Goal: Transaction & Acquisition: Purchase product/service

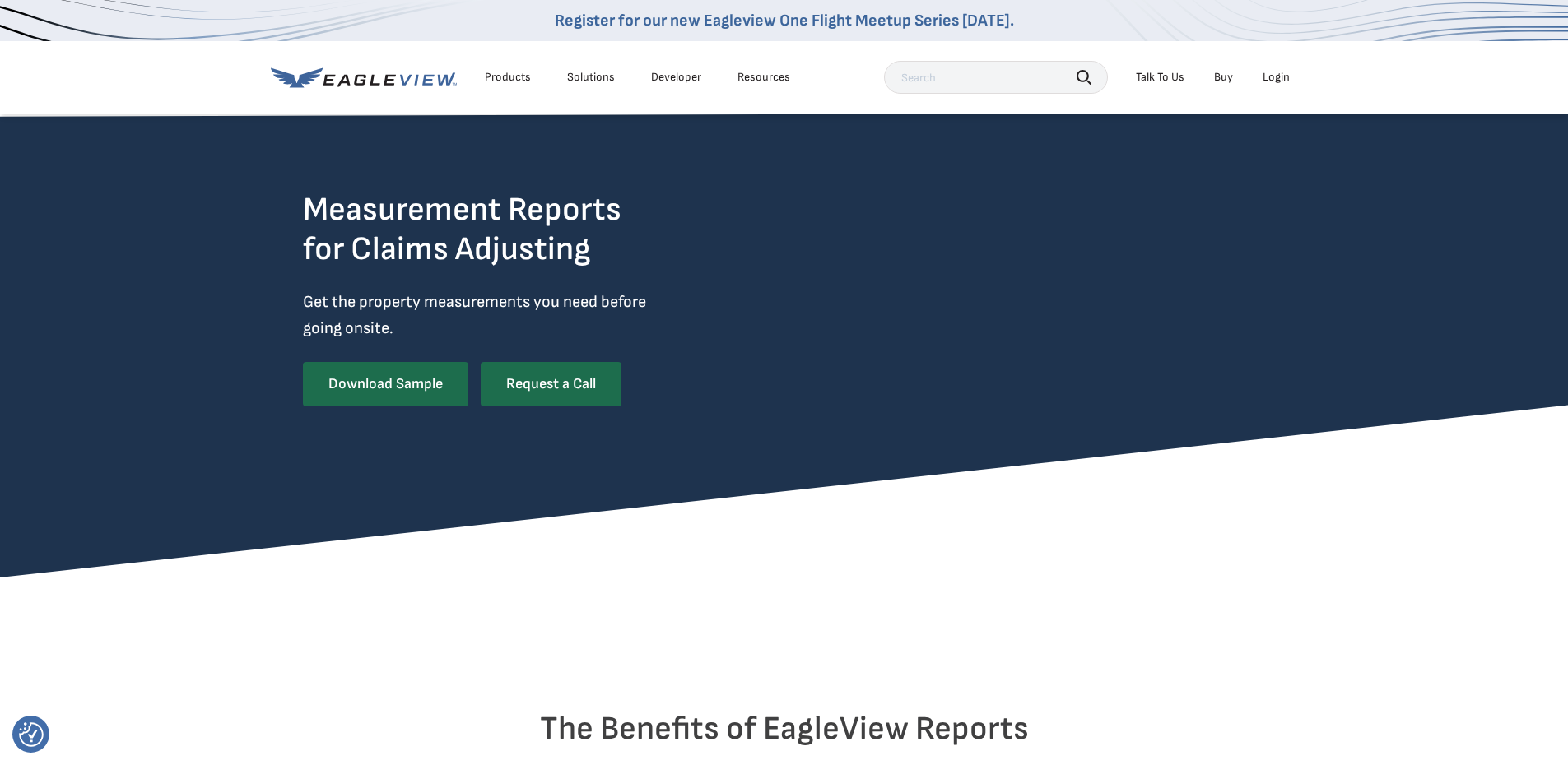
click at [1281, 65] on li "Login" at bounding box center [1276, 77] width 44 height 25
click at [1281, 67] on li "Login" at bounding box center [1276, 77] width 44 height 25
click at [1274, 83] on div "Login" at bounding box center [1276, 77] width 28 height 15
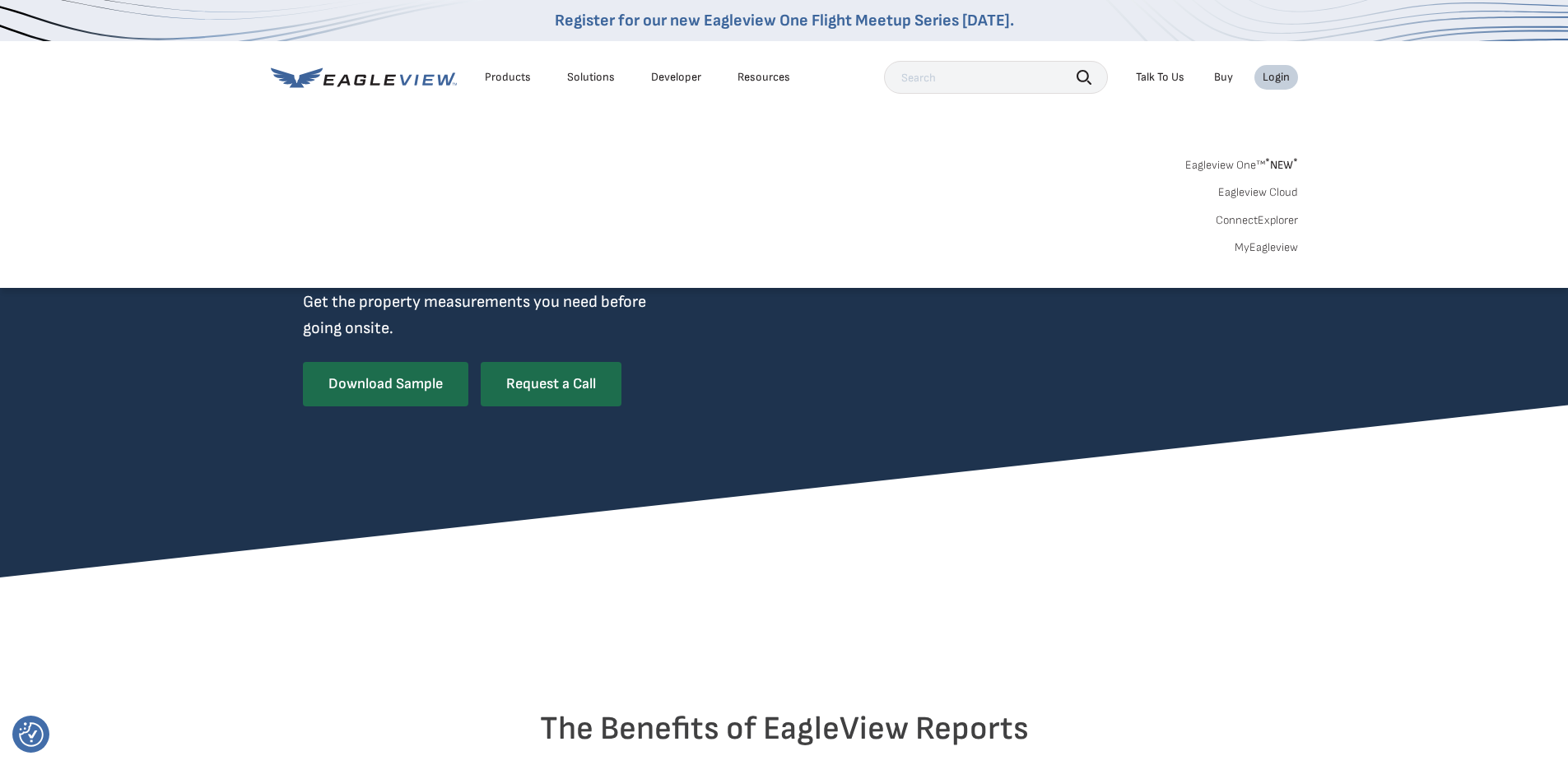
click at [1264, 242] on link "MyEagleview" at bounding box center [1266, 247] width 64 height 15
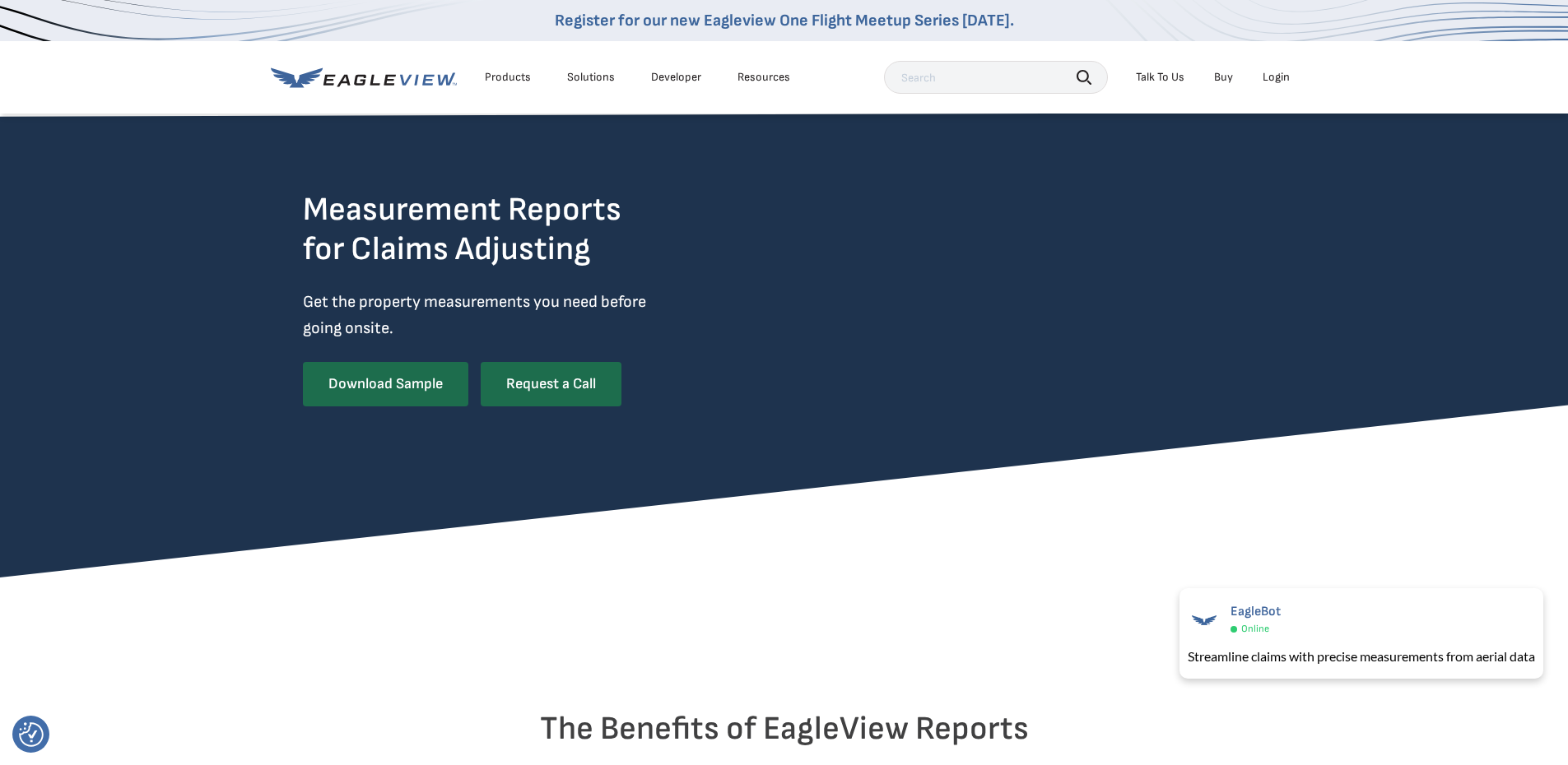
click at [1280, 58] on div "Products Solutions Developer Resources Search Talk To Us Buy Login" at bounding box center [784, 77] width 1027 height 72
click at [1274, 69] on div "Login" at bounding box center [1276, 77] width 28 height 15
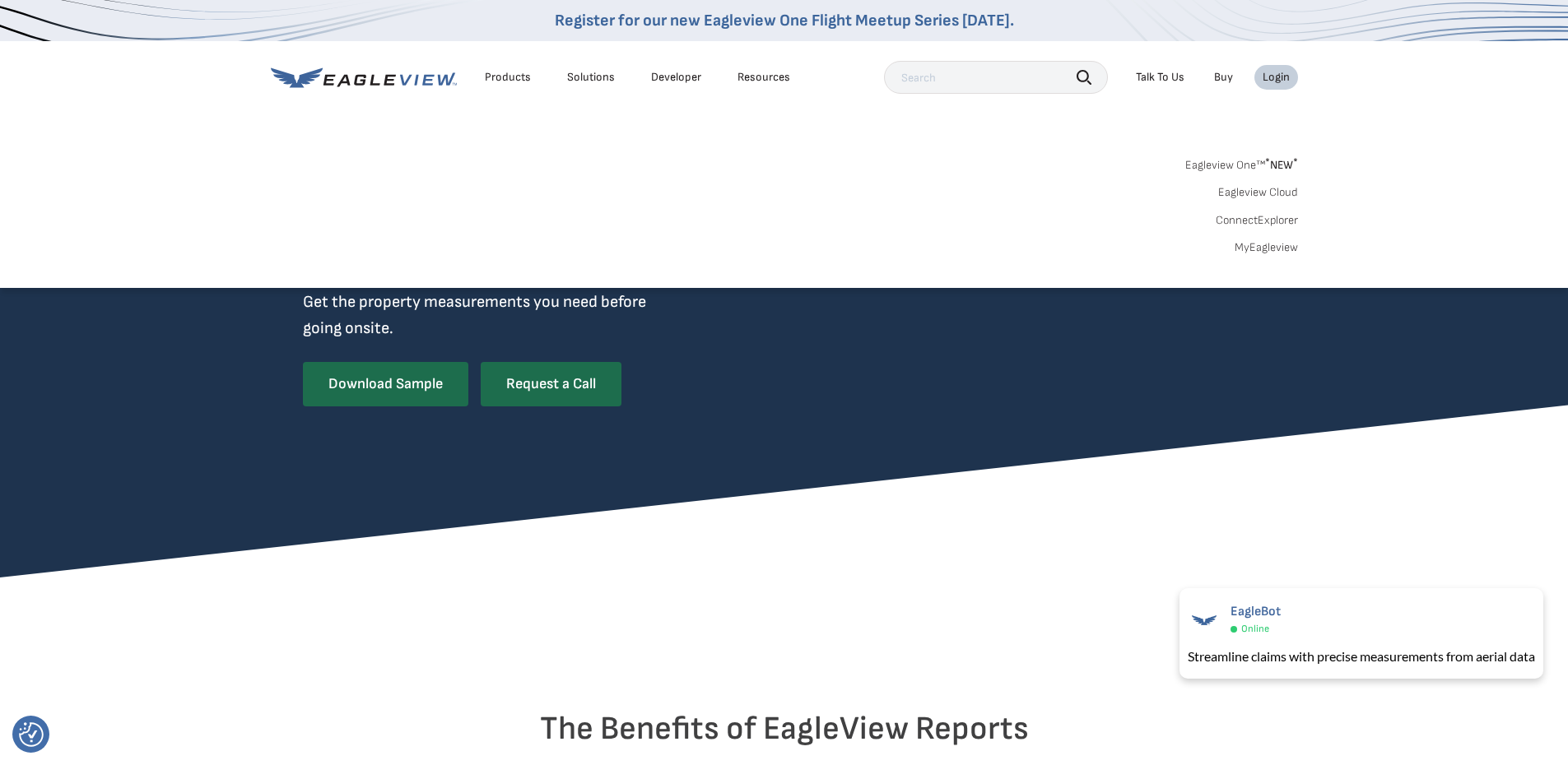
click at [1259, 168] on link "Eagleview One™ * NEW *" at bounding box center [1241, 163] width 112 height 19
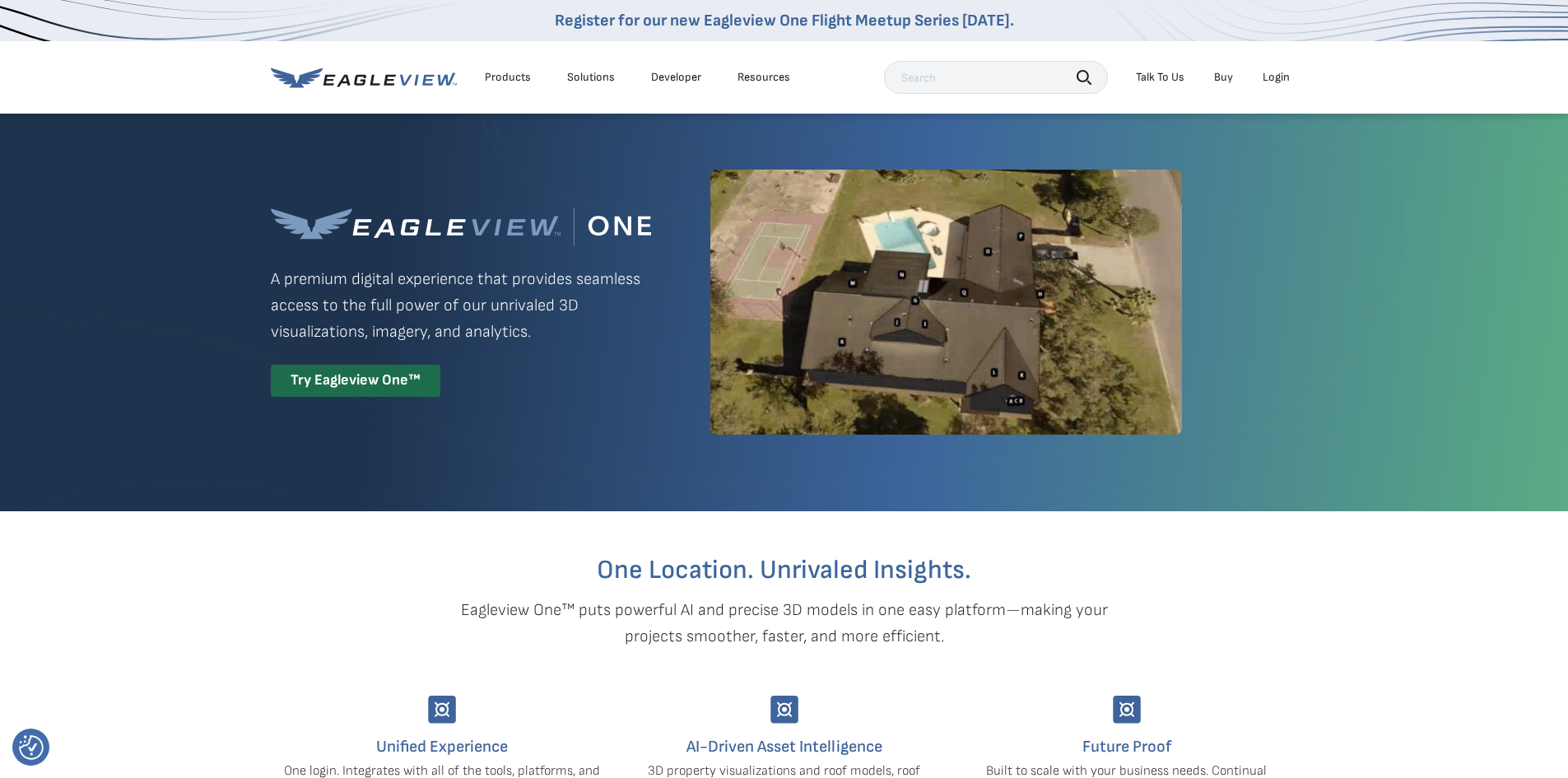
click at [1277, 76] on div "Login" at bounding box center [1276, 77] width 28 height 15
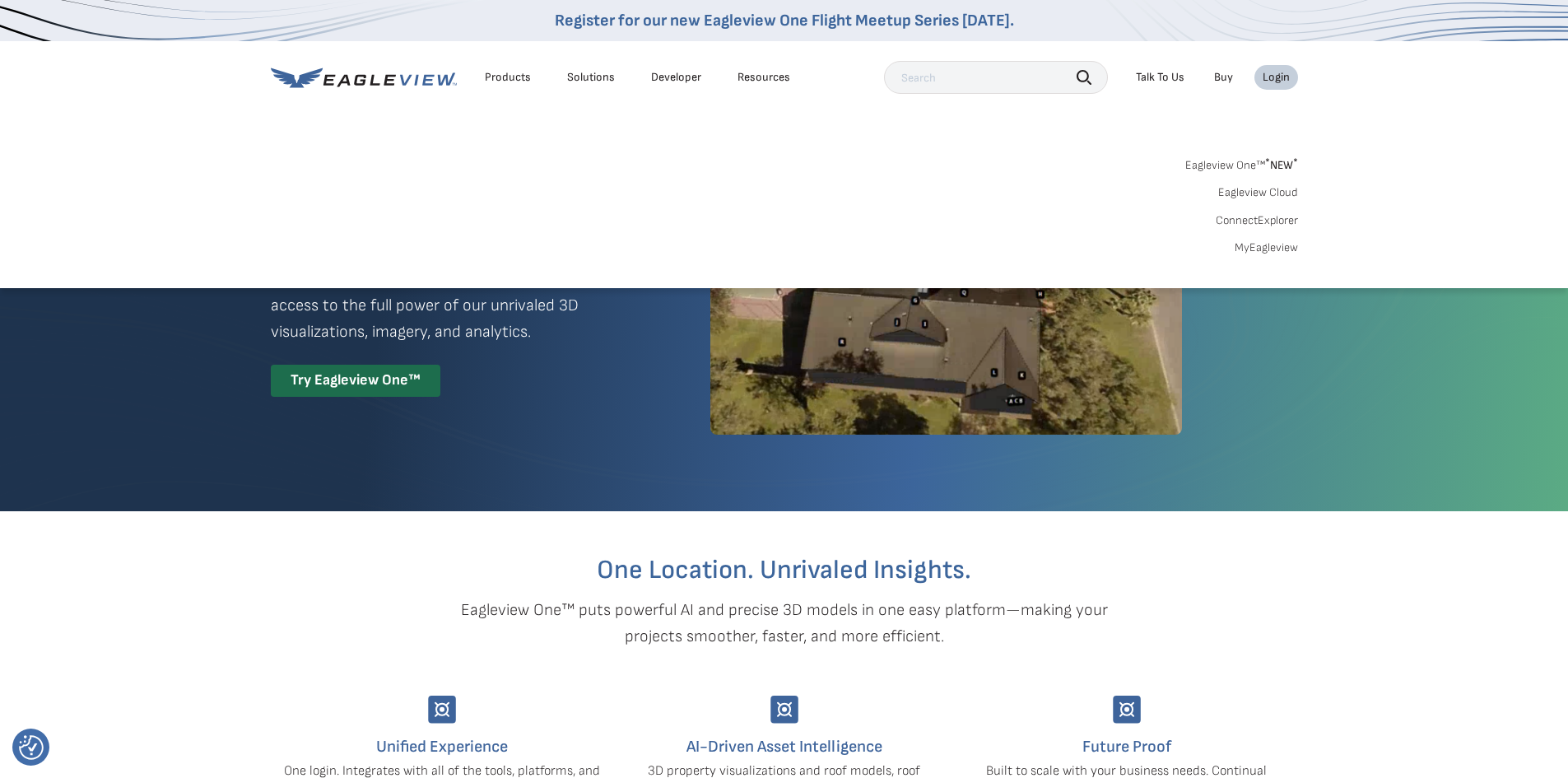
click at [1266, 251] on link "MyEagleview" at bounding box center [1266, 248] width 64 height 15
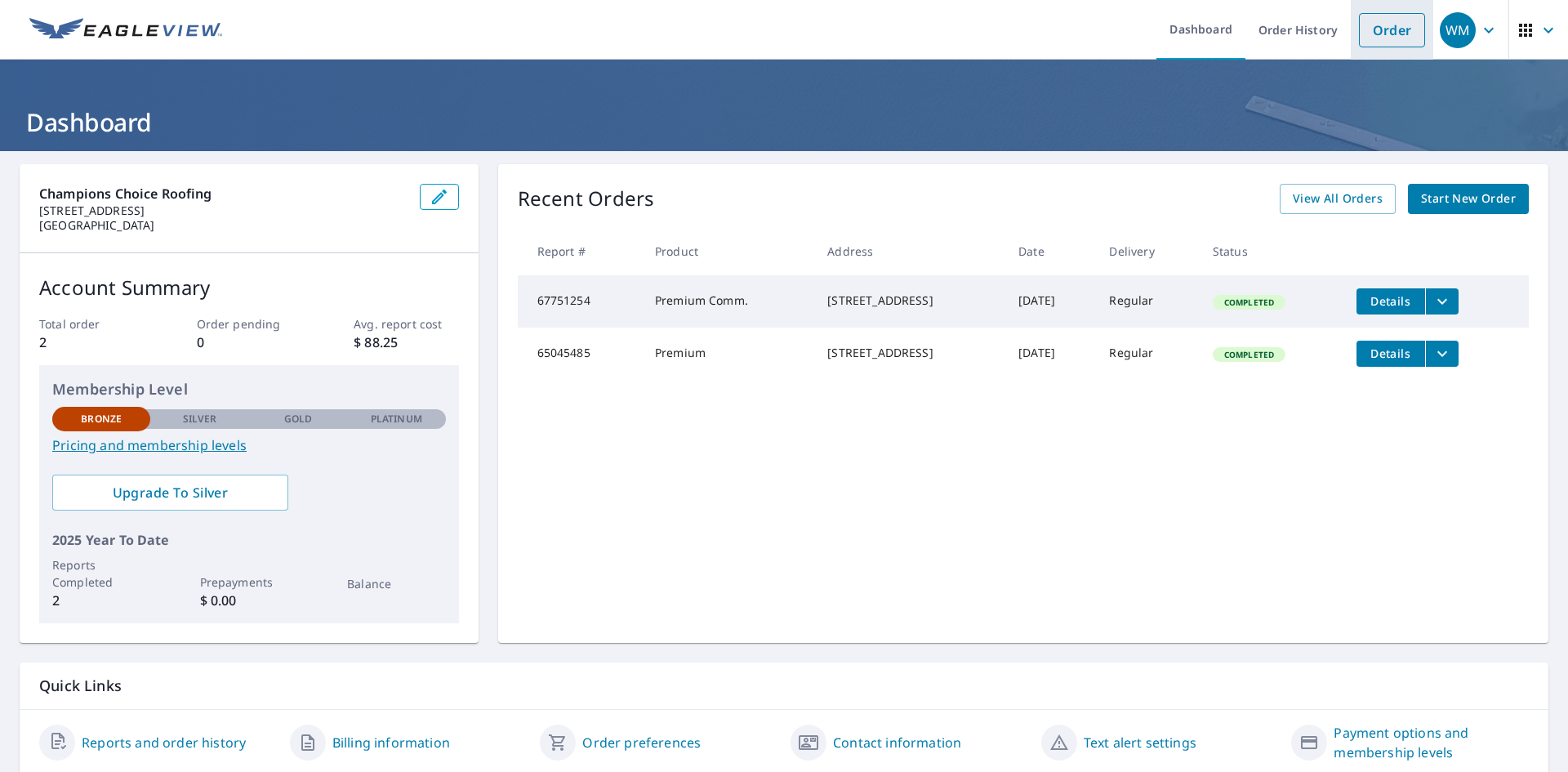
click at [1360, 46] on link "Order" at bounding box center [1391, 30] width 66 height 34
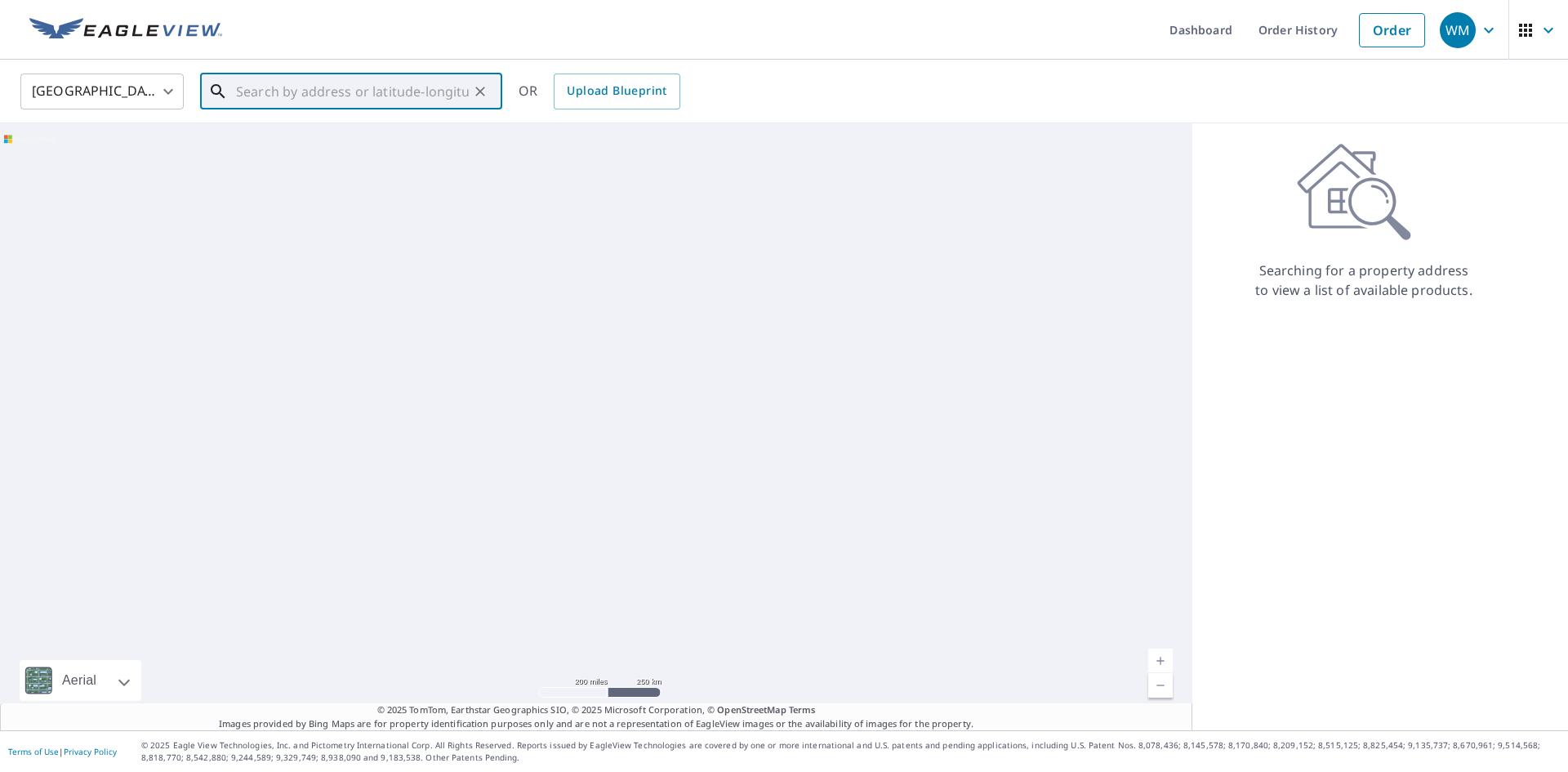
click at [316, 91] on input "text" at bounding box center [352, 92] width 232 height 45
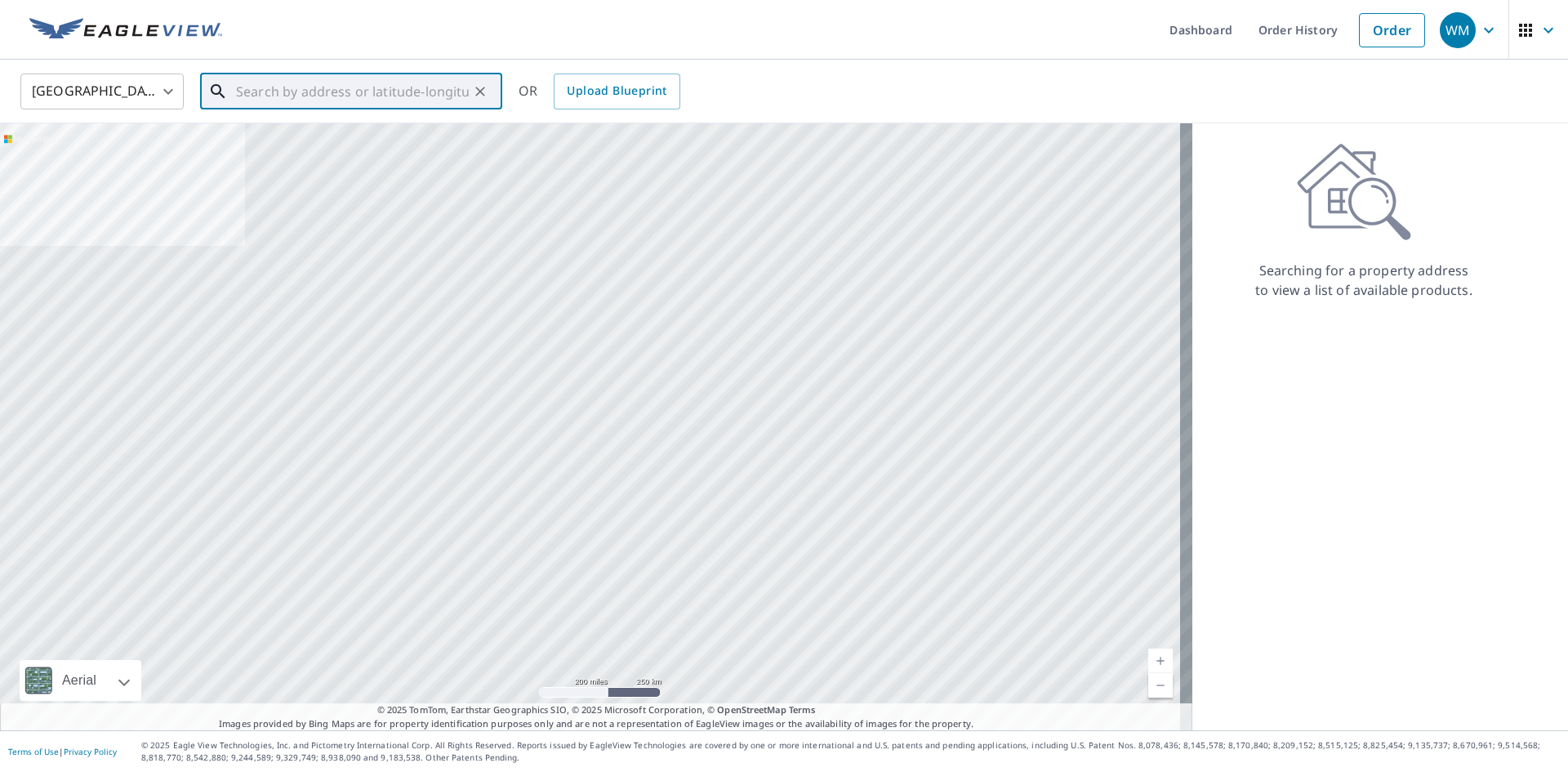
paste input "[STREET_ADDRESS]"
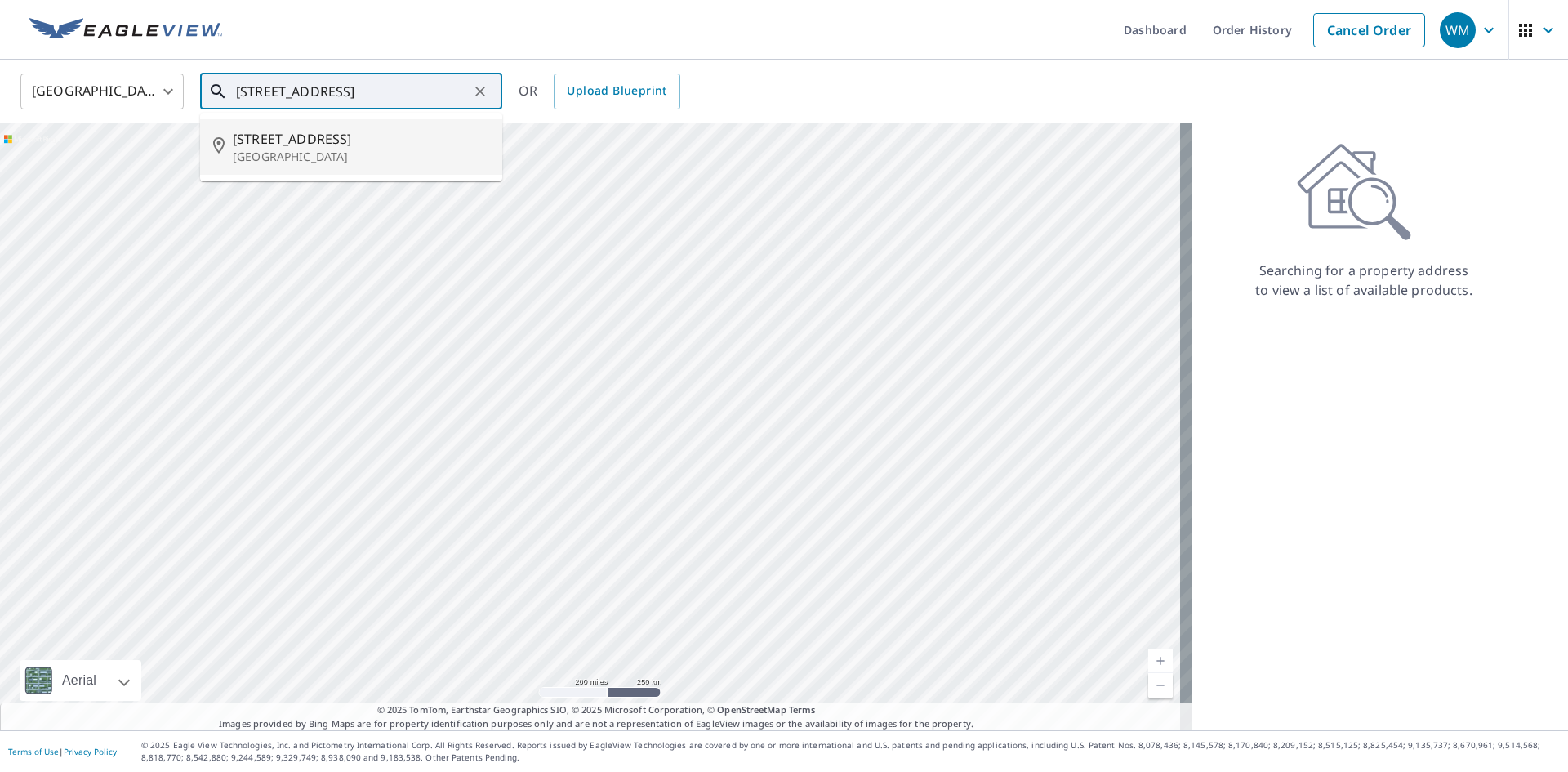
click at [397, 154] on p "[GEOGRAPHIC_DATA]" at bounding box center [360, 156] width 256 height 16
type input "[STREET_ADDRESS]"
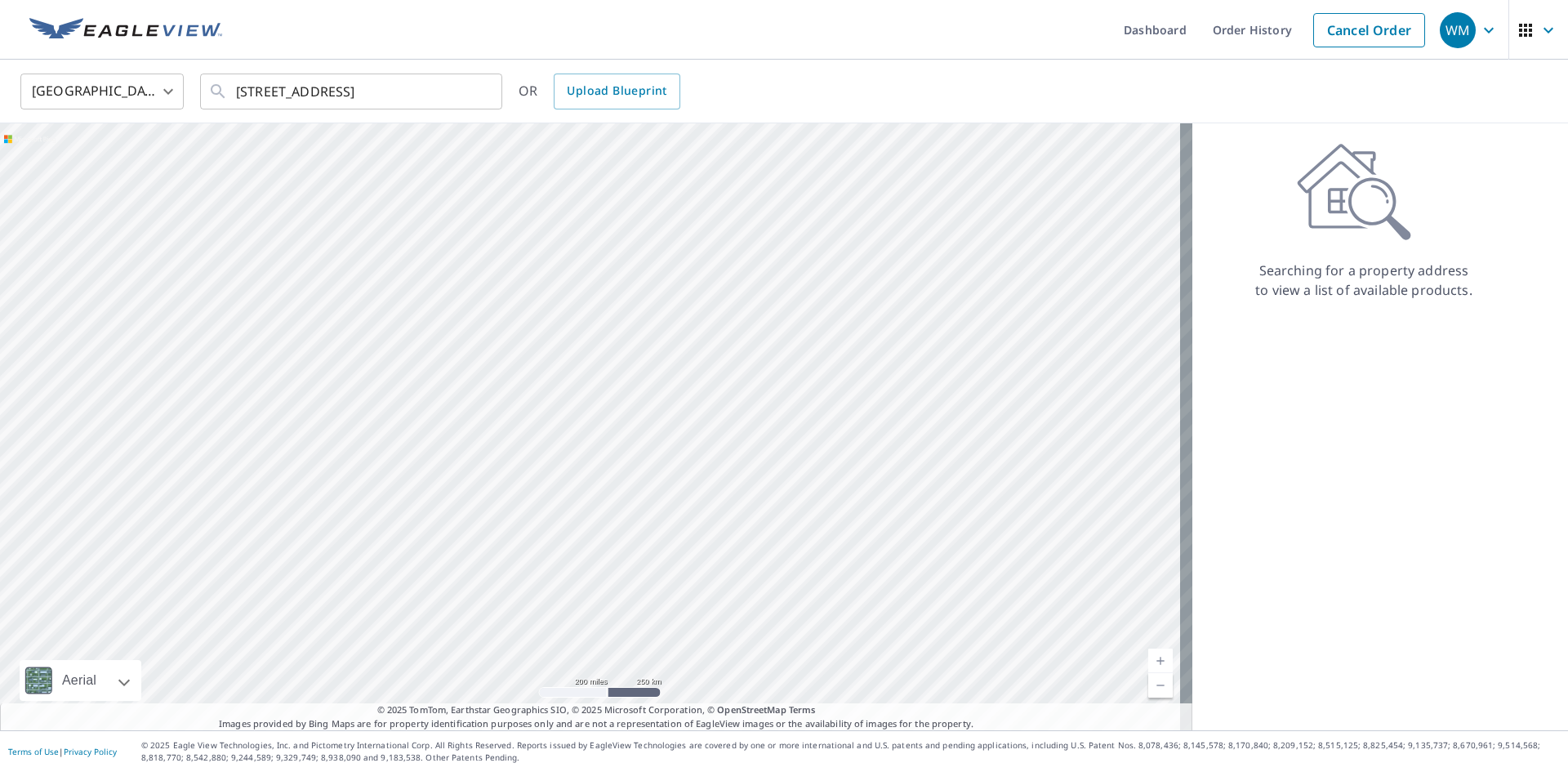
scroll to position [0, 0]
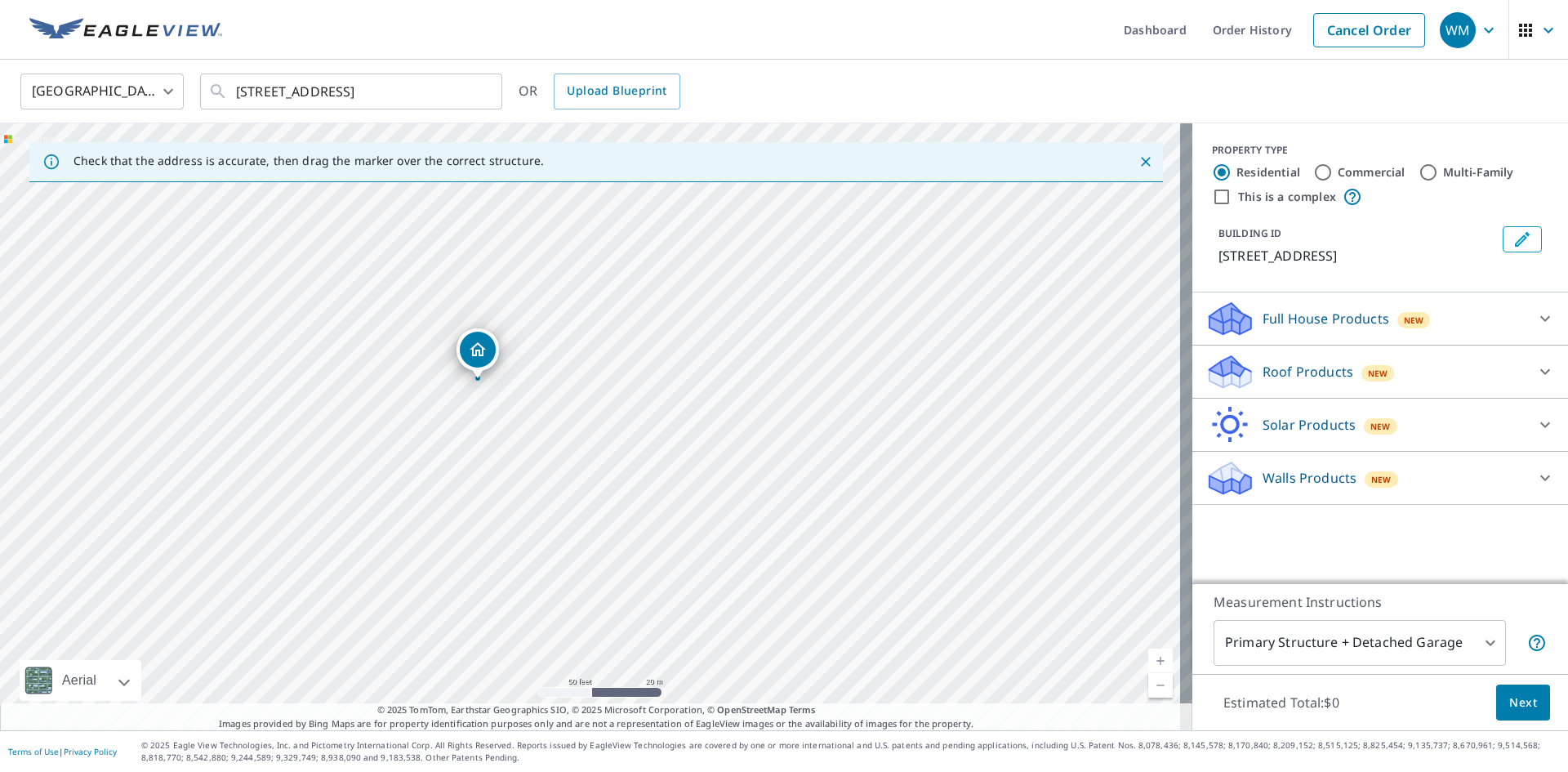
drag, startPoint x: 516, startPoint y: 322, endPoint x: 537, endPoint y: 521, distance: 200.1
click at [537, 521] on div "[STREET_ADDRESS]" at bounding box center [596, 427] width 1192 height 607
drag, startPoint x: 517, startPoint y: 394, endPoint x: 594, endPoint y: 435, distance: 87.2
click at [594, 435] on div "[STREET_ADDRESS]" at bounding box center [596, 427] width 1192 height 607
click at [1493, 364] on div "Roof Products New" at bounding box center [1365, 371] width 320 height 39
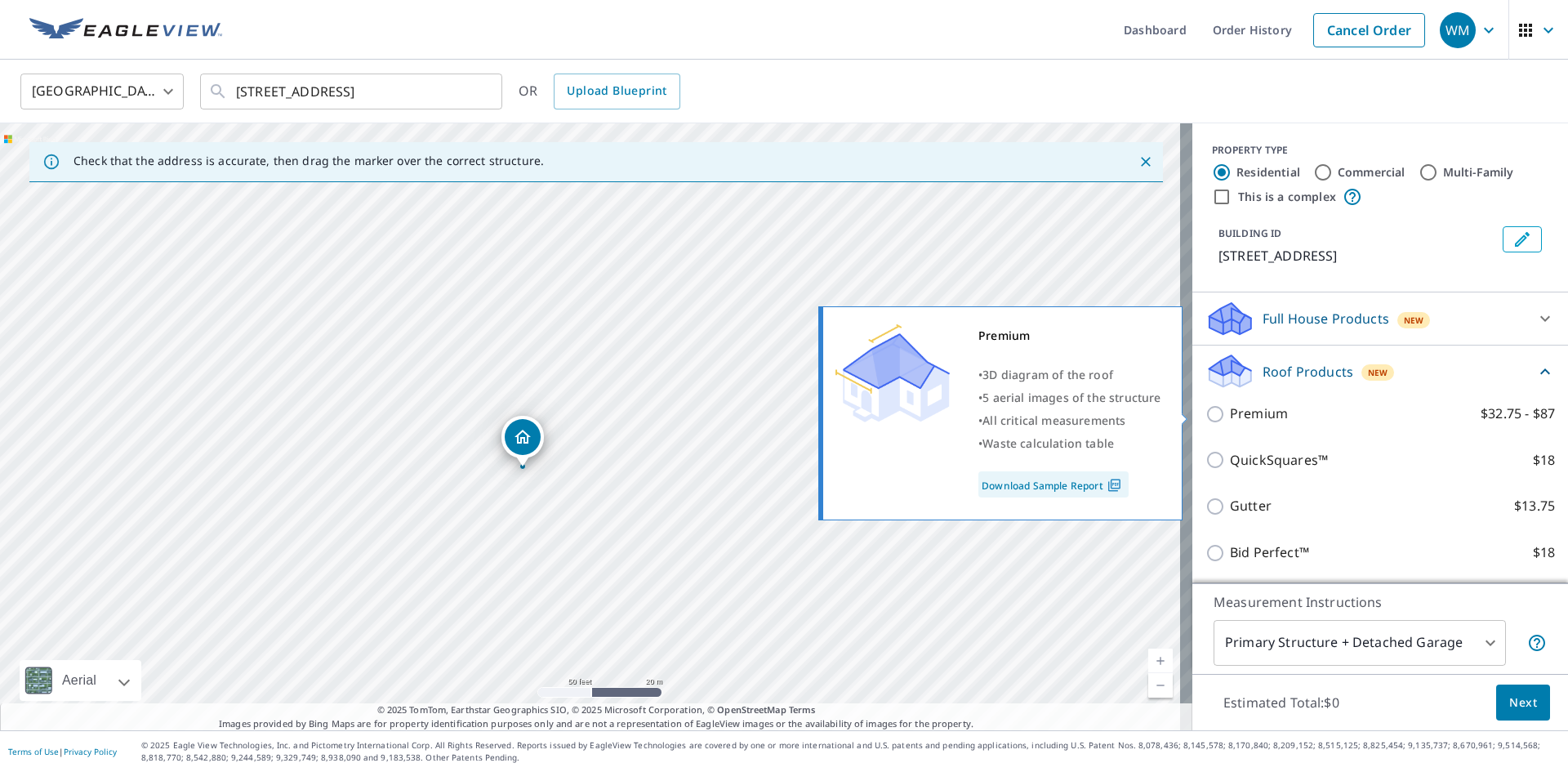
click at [1241, 407] on p "Premium" at bounding box center [1258, 414] width 58 height 21
click at [1230, 407] on input "Premium $32.75 - $87" at bounding box center [1218, 414] width 25 height 20
checkbox input "true"
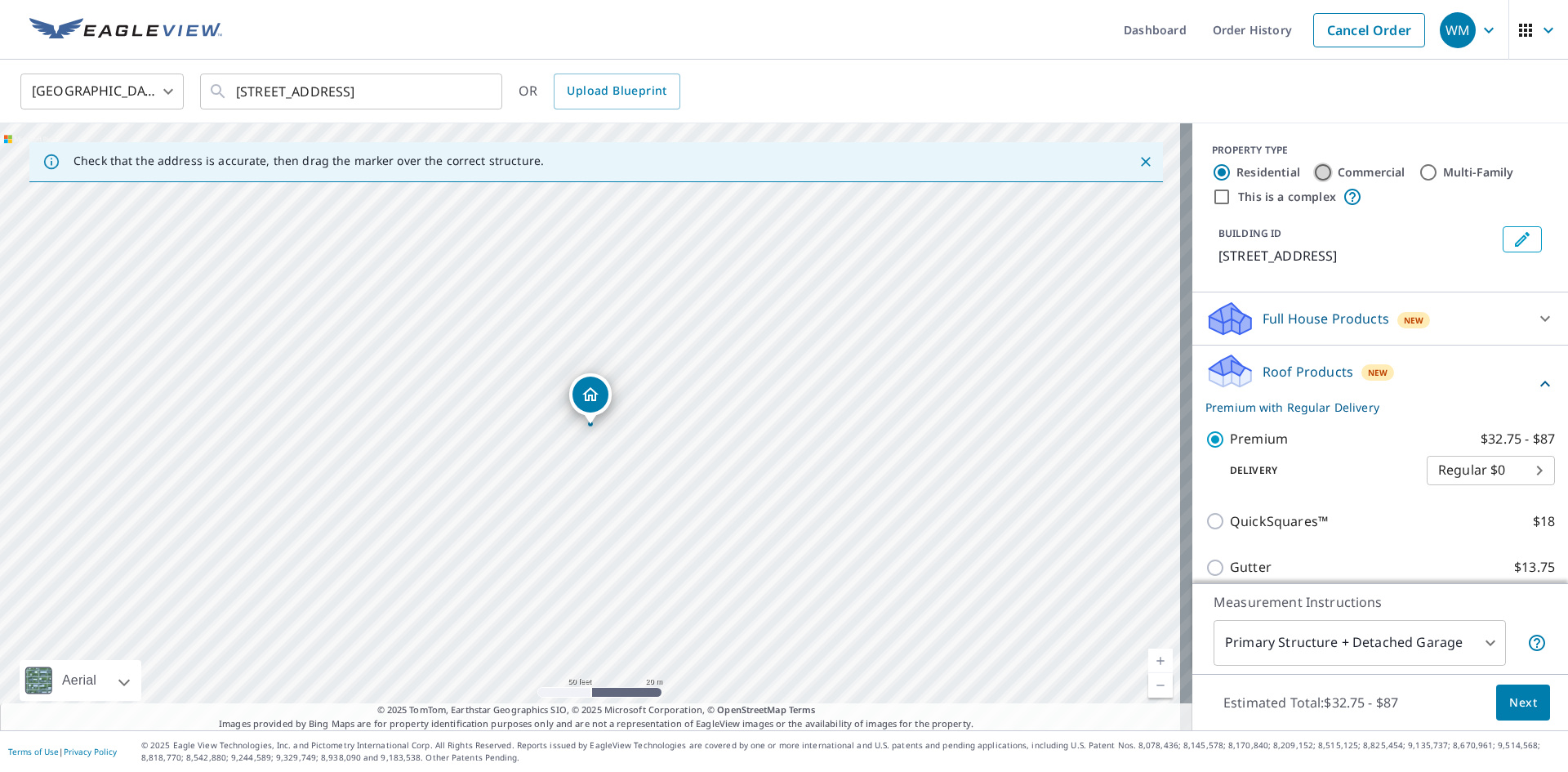
click at [1313, 169] on input "Commercial" at bounding box center [1322, 172] width 20 height 20
radio input "true"
type input "4"
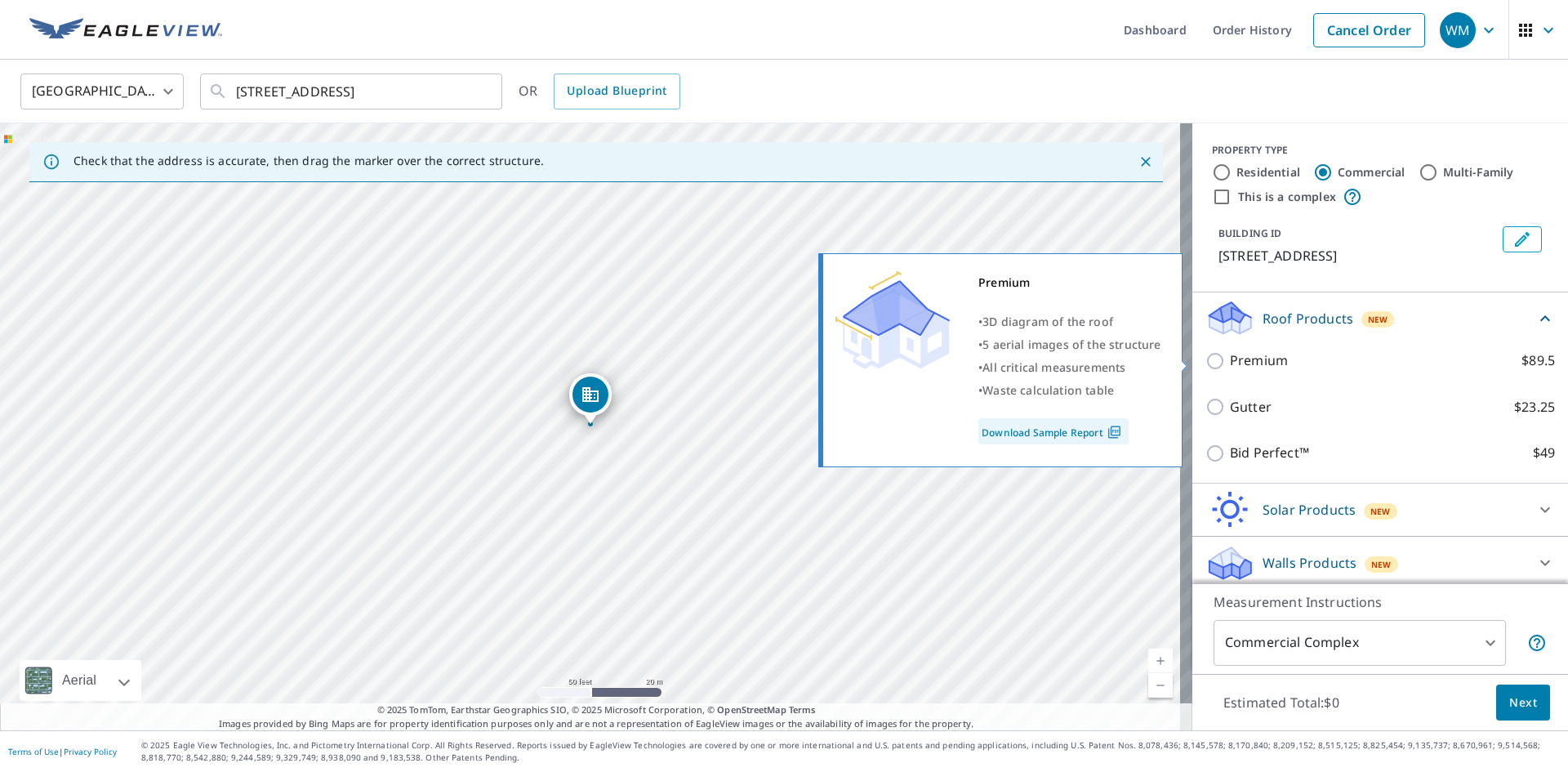
click at [1205, 353] on input "Premium $89.5" at bounding box center [1218, 361] width 25 height 20
checkbox input "true"
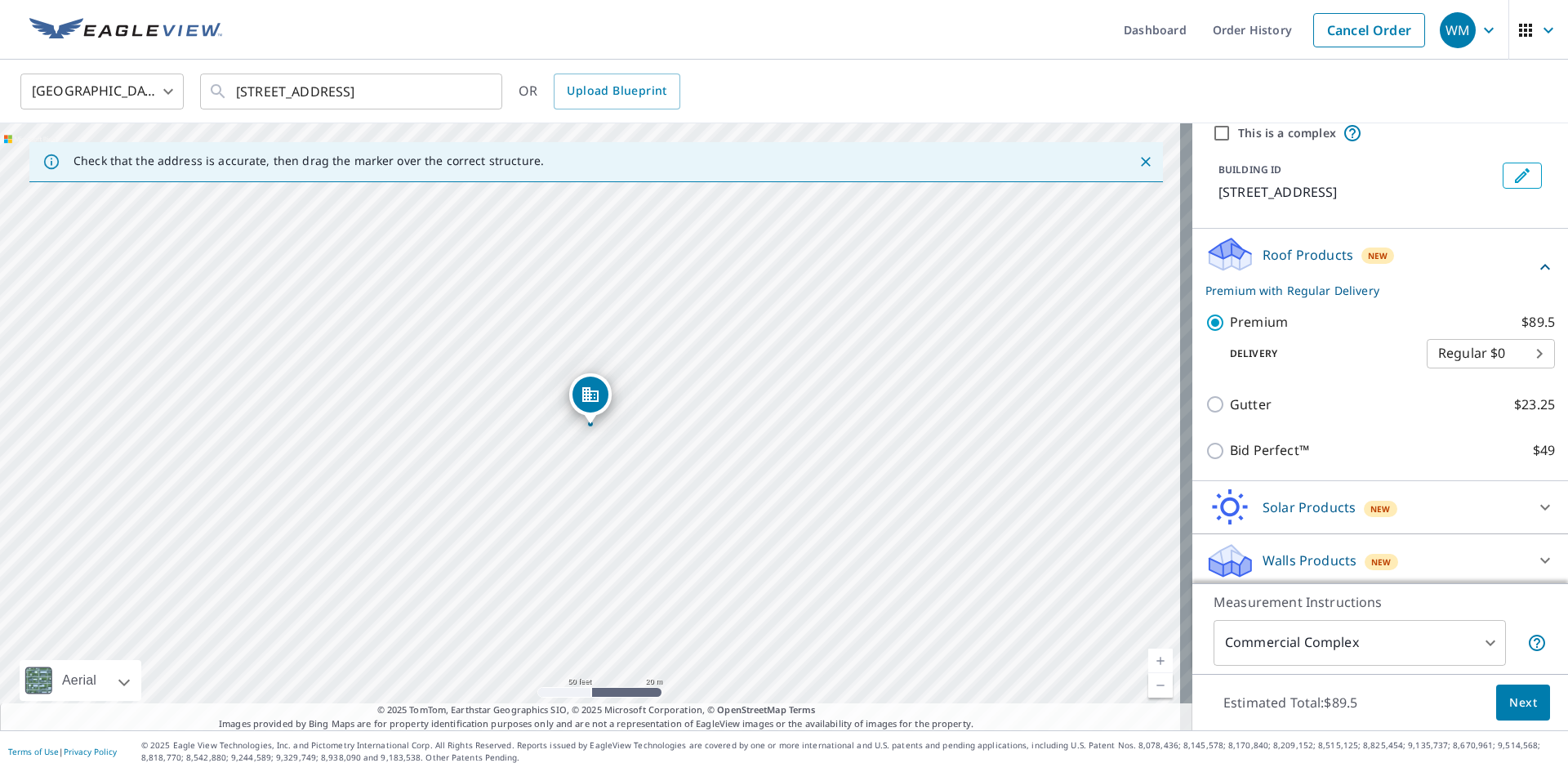
scroll to position [68, 0]
click at [1526, 700] on button "Next" at bounding box center [1522, 702] width 54 height 37
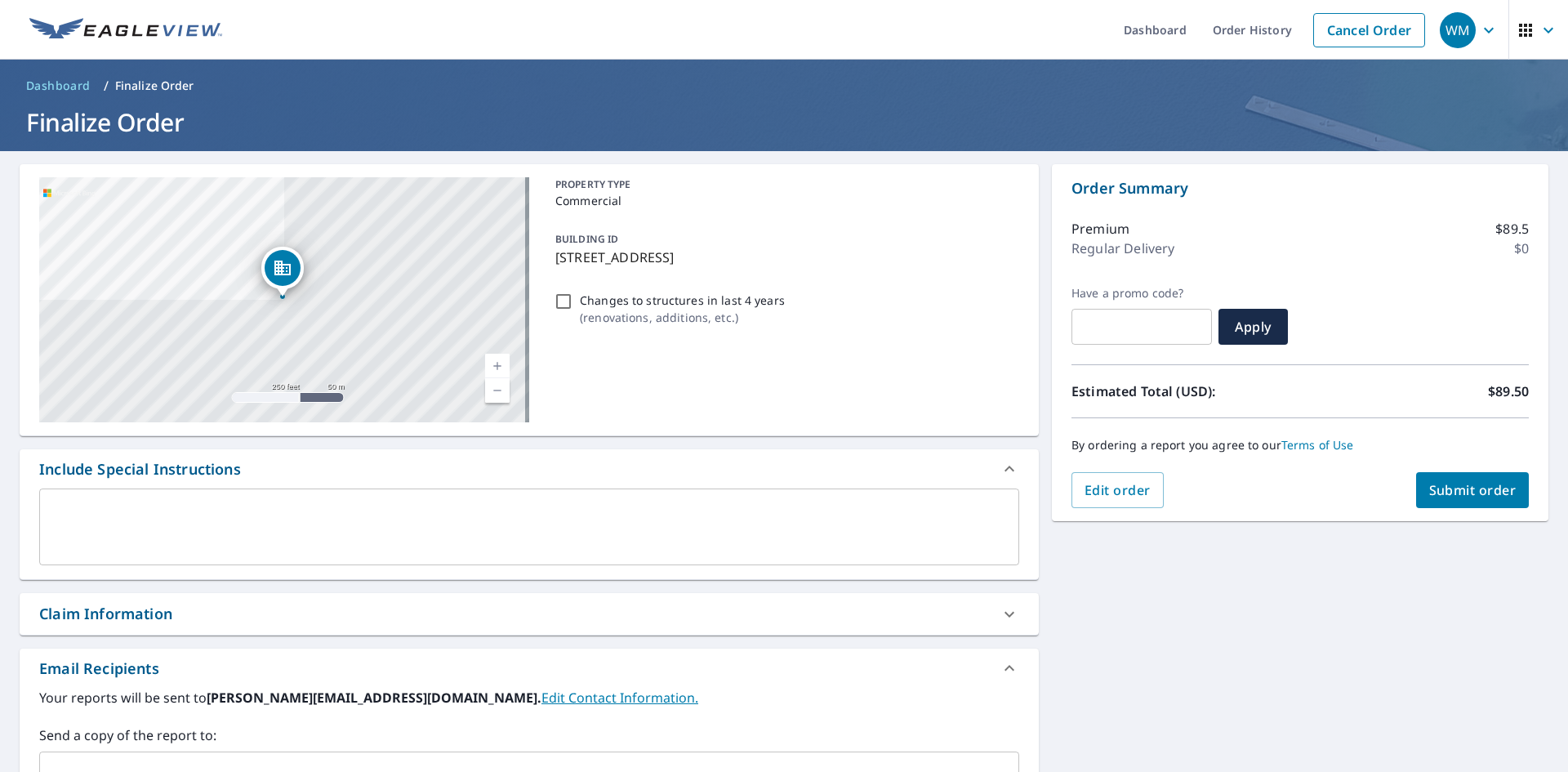
click at [394, 532] on textarea at bounding box center [529, 526] width 957 height 46
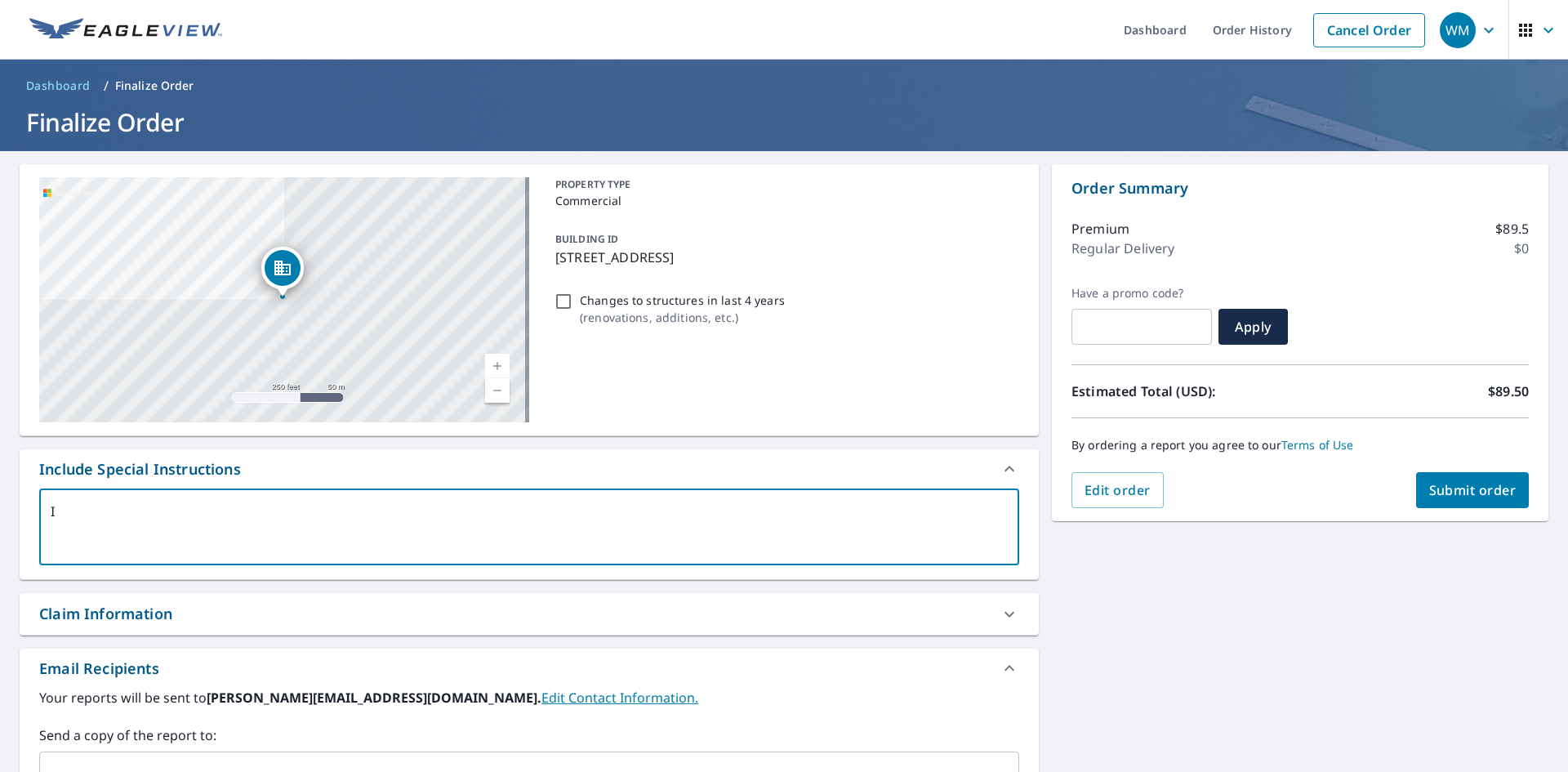
type textarea "I"
type textarea "x"
type textarea "In"
type textarea "x"
type textarea "Inc"
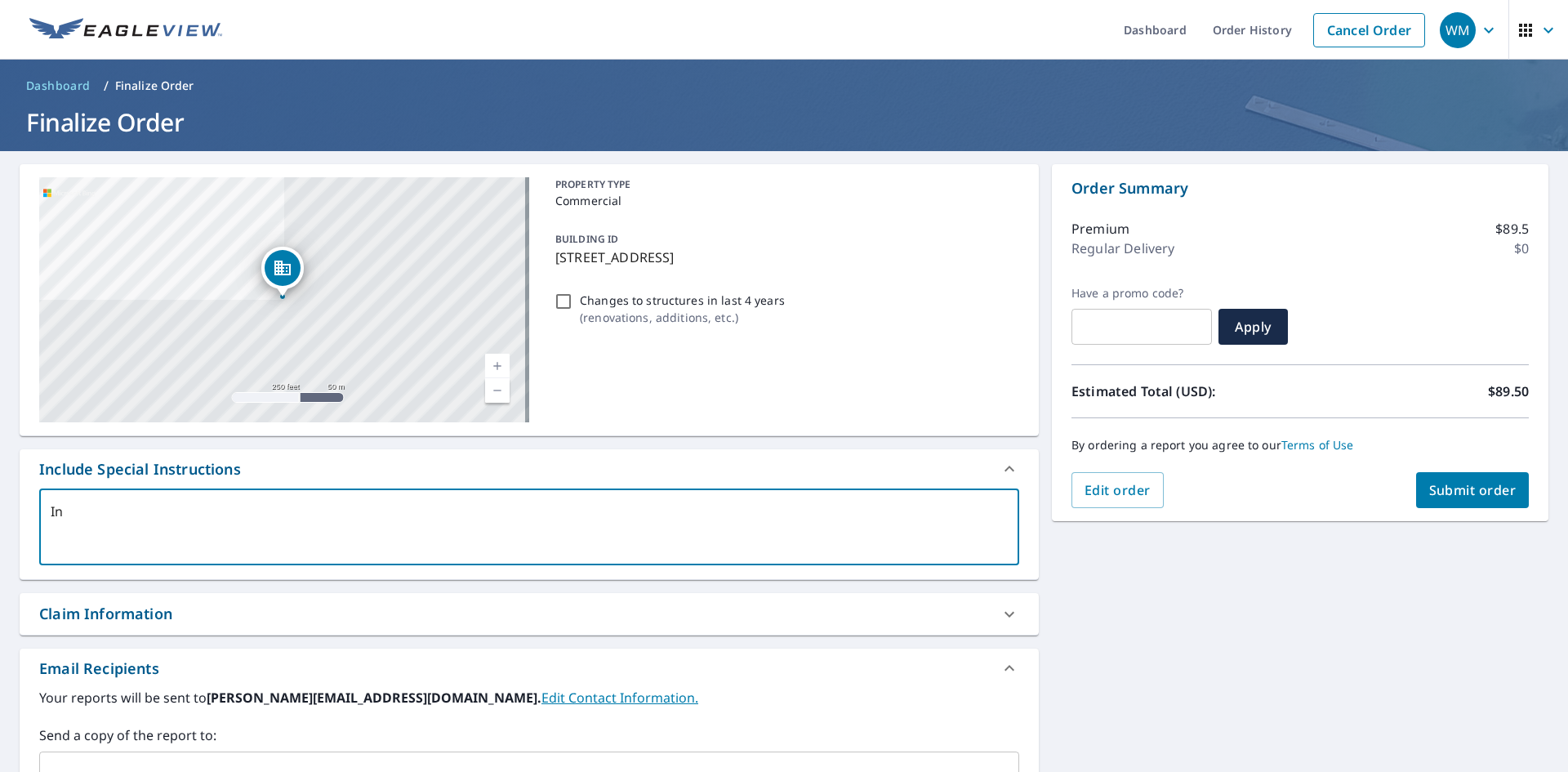
type textarea "x"
type textarea "Incl"
type textarea "x"
type textarea "Inclu"
type textarea "x"
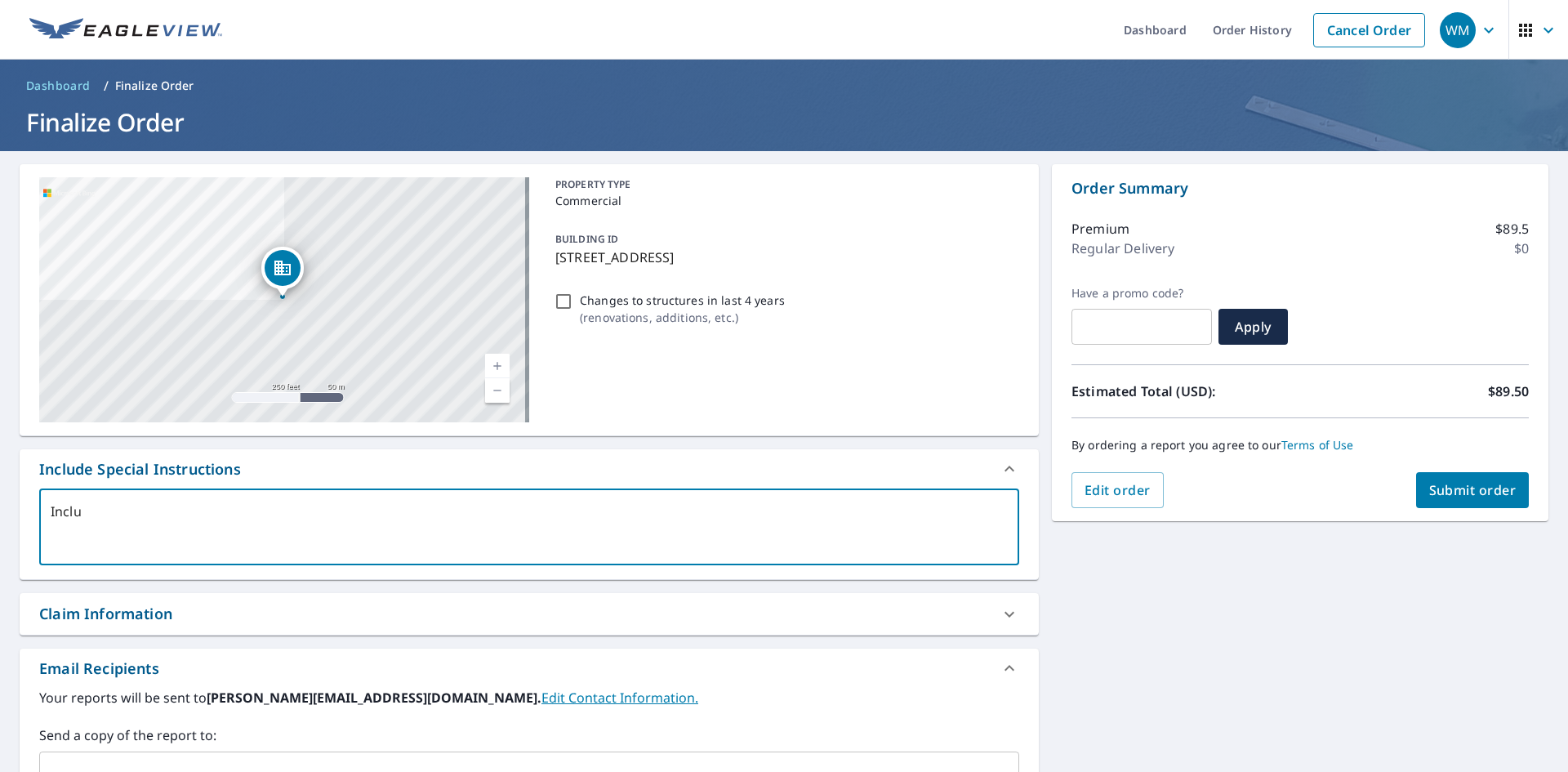
type textarea "Includ"
type textarea "x"
type textarea "Include"
type textarea "x"
type textarea "Include"
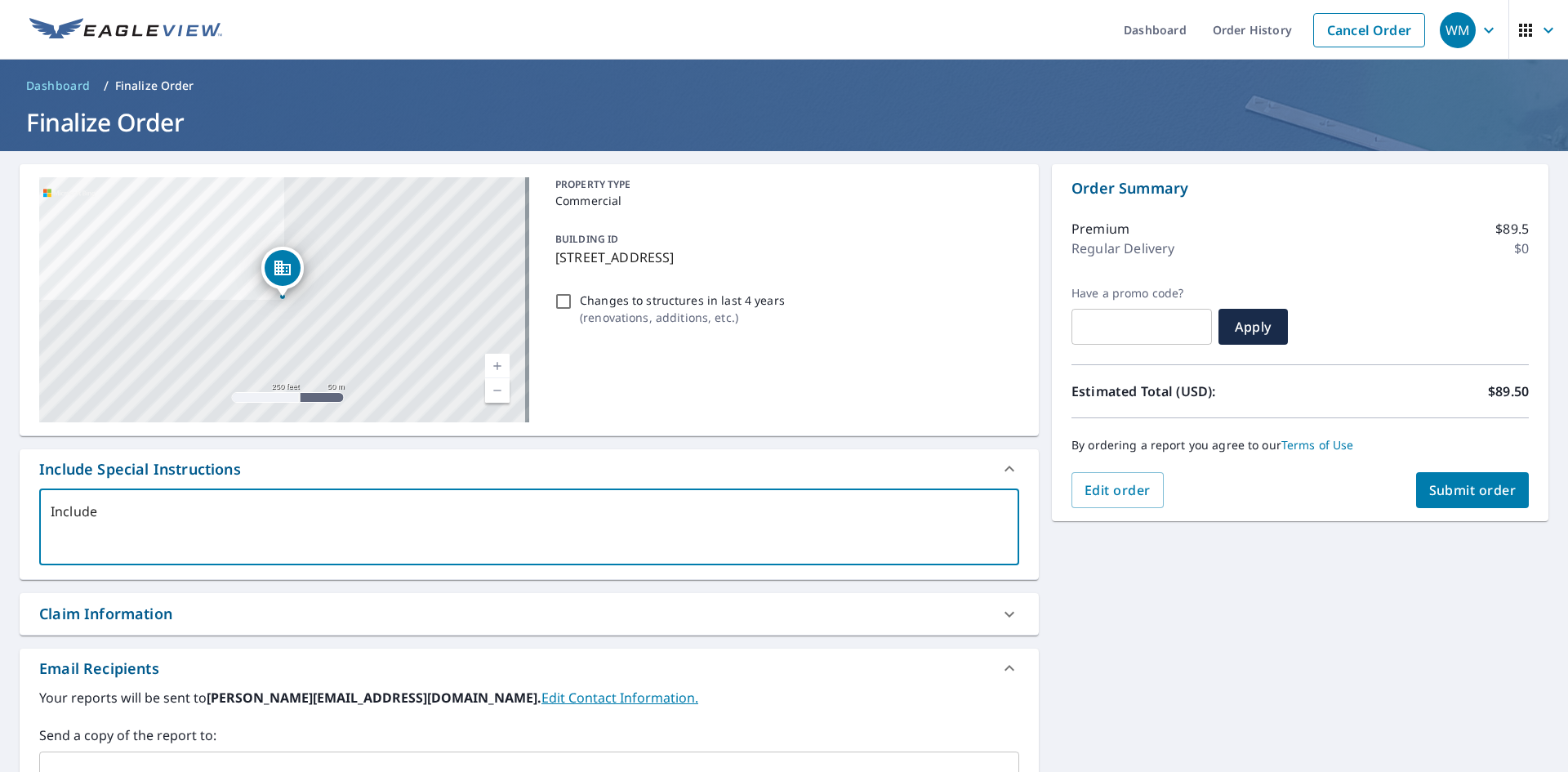
type textarea "x"
type textarea "Include t"
type textarea "x"
type textarea "Include th"
type textarea "x"
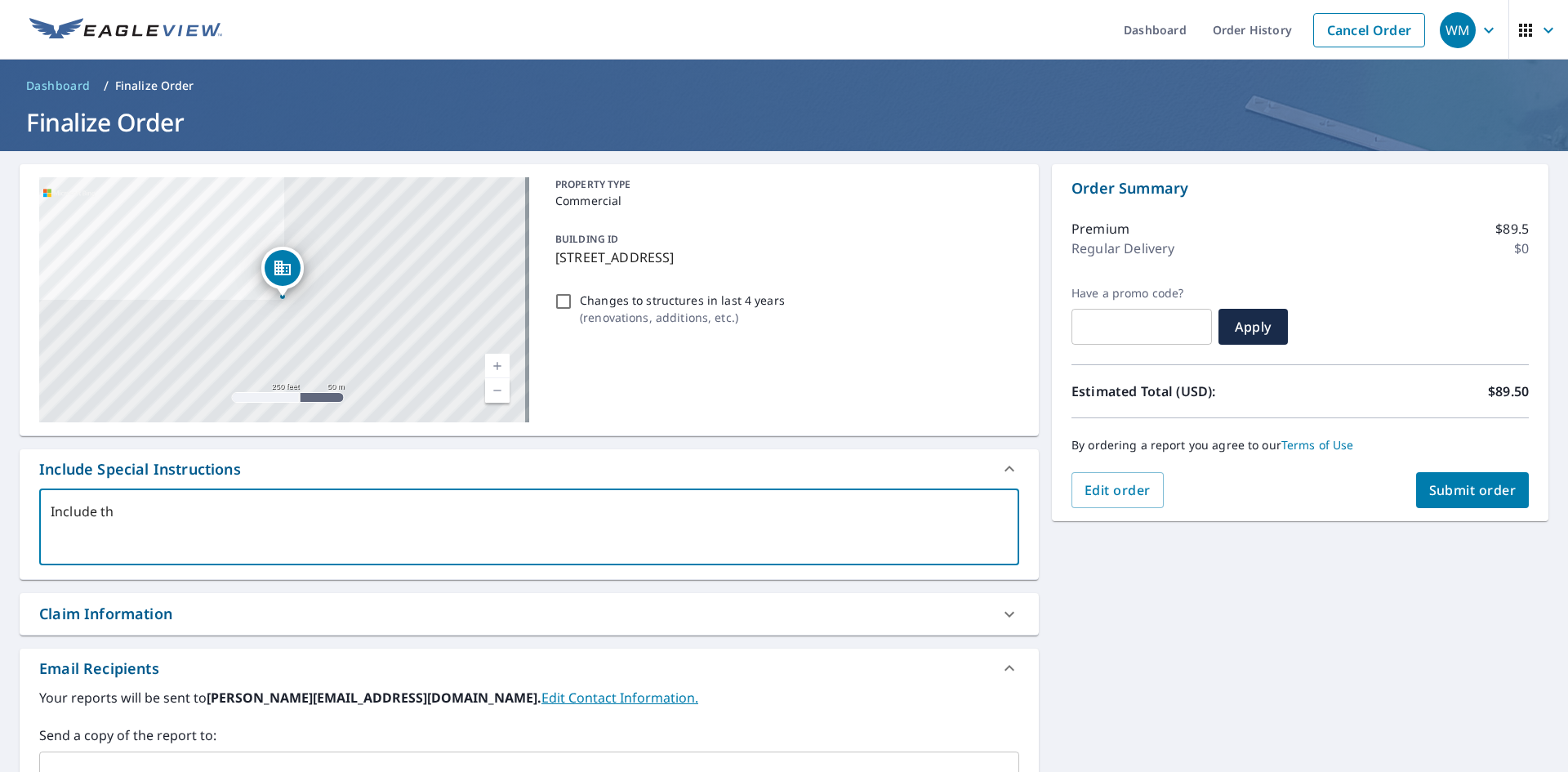
type textarea "Include the"
type textarea "x"
type textarea "Include the"
type textarea "x"
type textarea "Include the g"
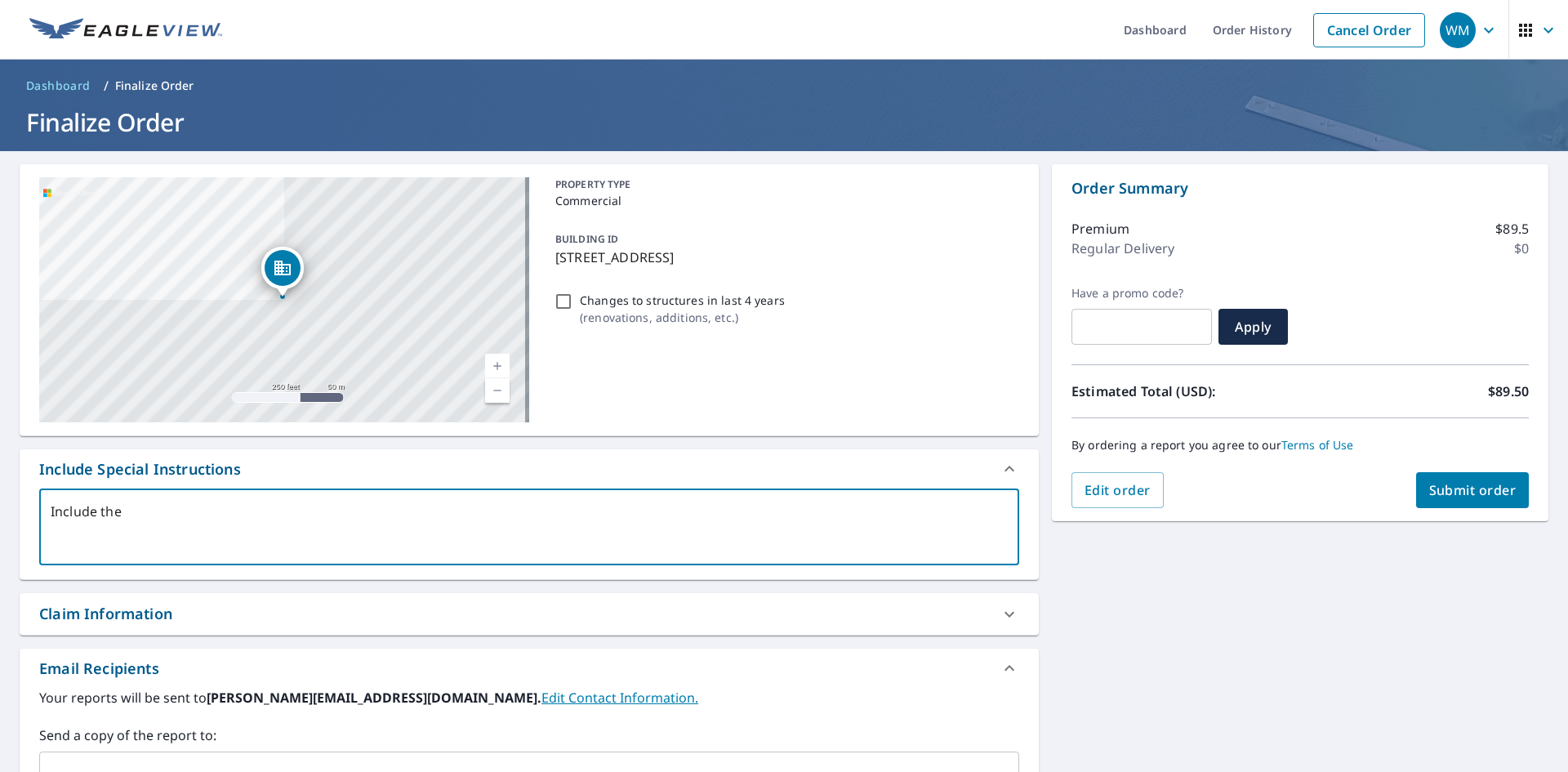
type textarea "x"
type textarea "Include the ga"
type textarea "x"
type textarea "Include the gar"
type textarea "x"
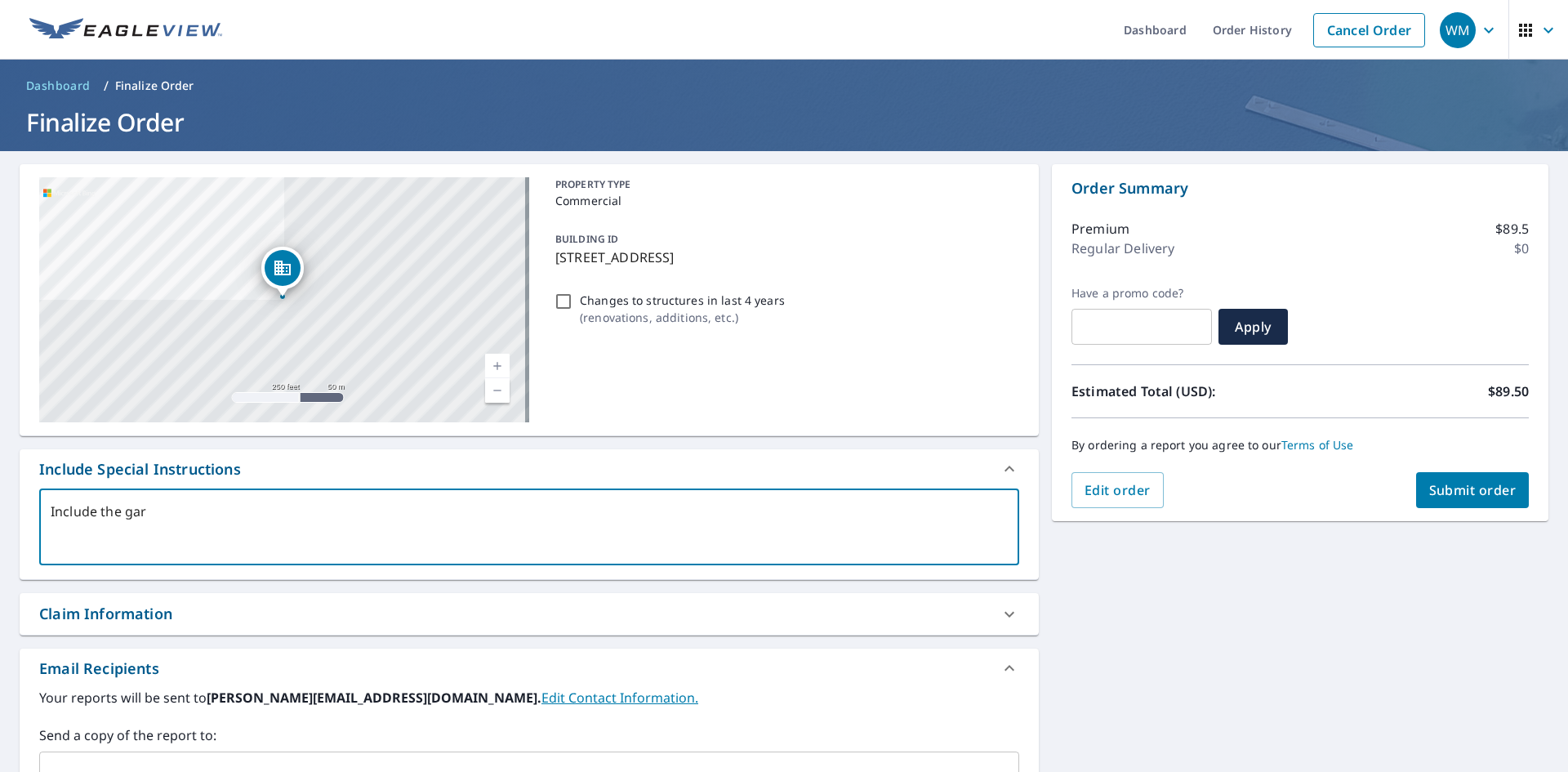
type textarea "Include the gara"
type textarea "x"
type textarea "Include the garag"
type textarea "x"
type textarea "Include the garage"
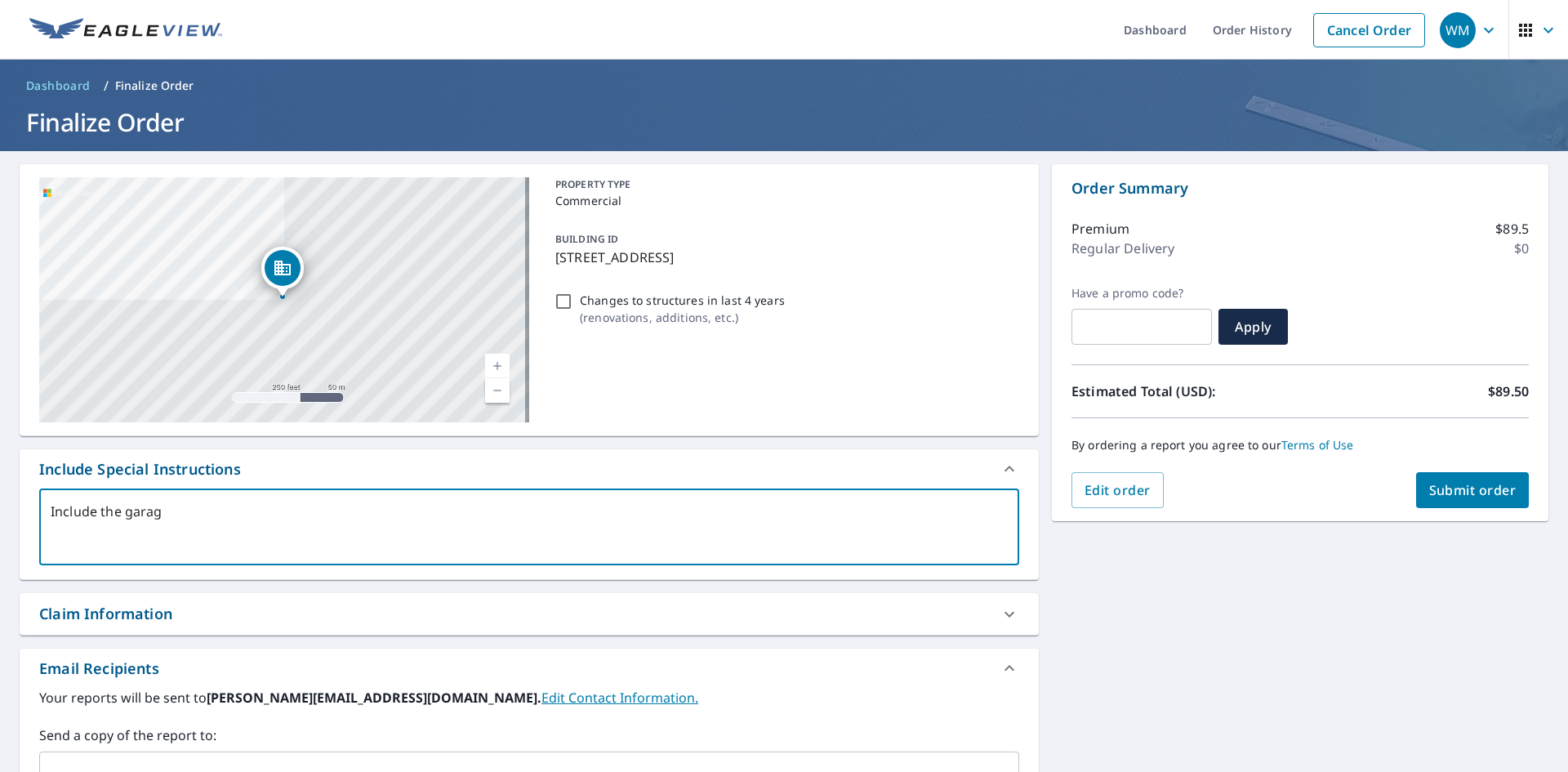
type textarea "x"
type textarea "Include the garage"
type textarea "x"
type textarea "Include the garage o"
type textarea "x"
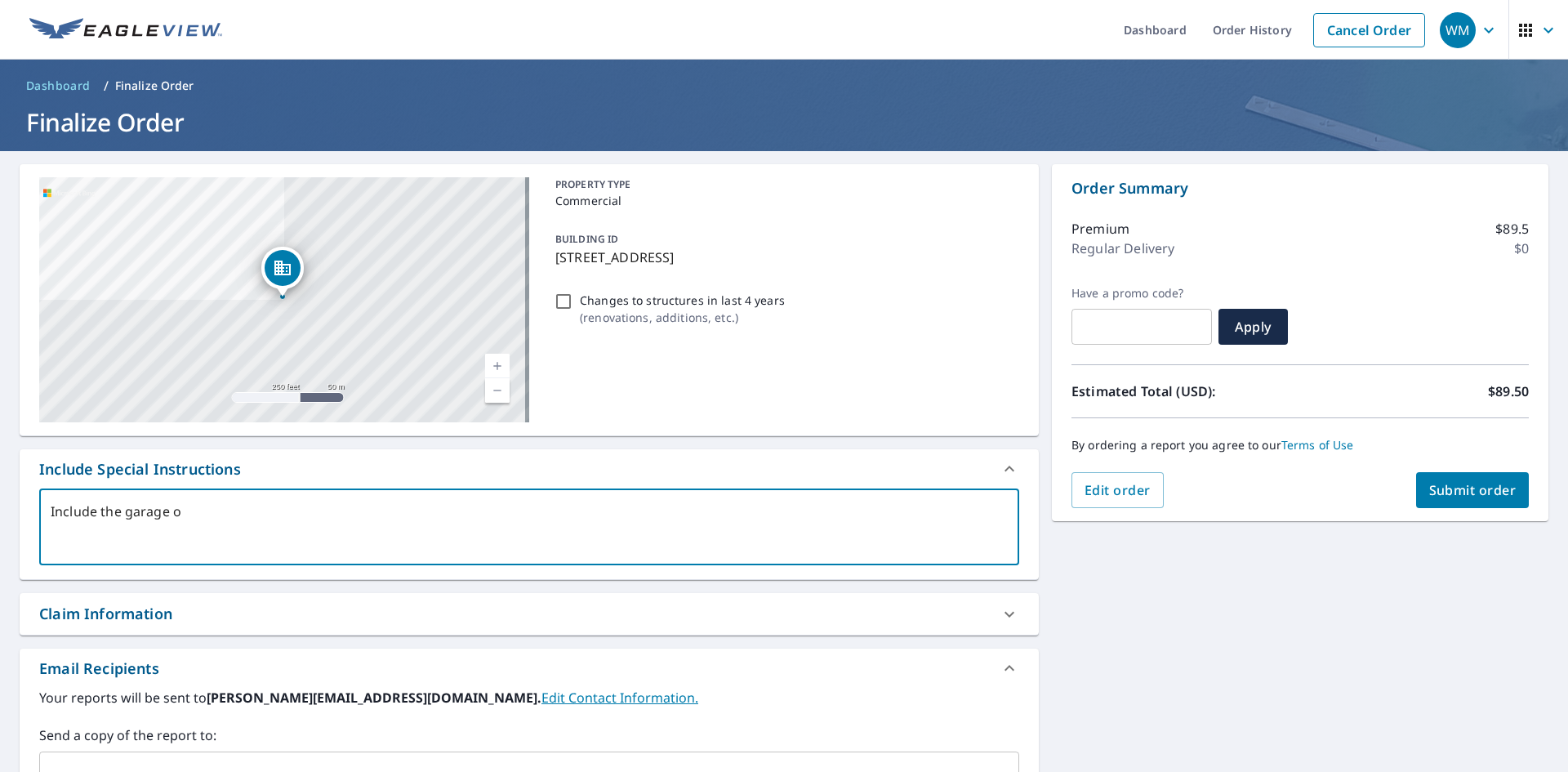
type textarea "Include the garage on"
type textarea "x"
type textarea "Include the garage on"
type textarea "x"
type textarea "Include the garage on t"
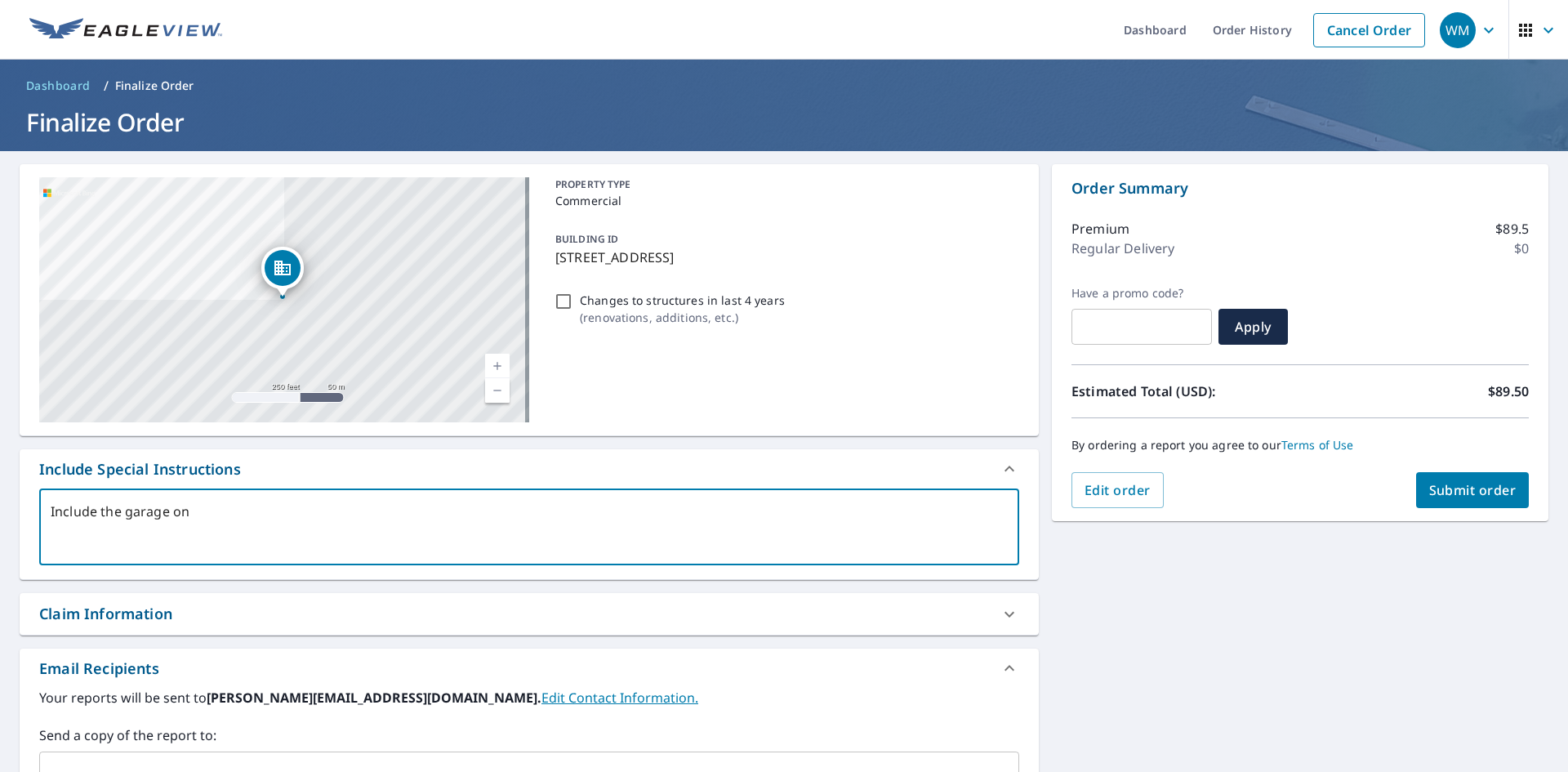
type textarea "x"
type textarea "Include the garage on th"
type textarea "x"
type textarea "Include the garage on the"
type textarea "x"
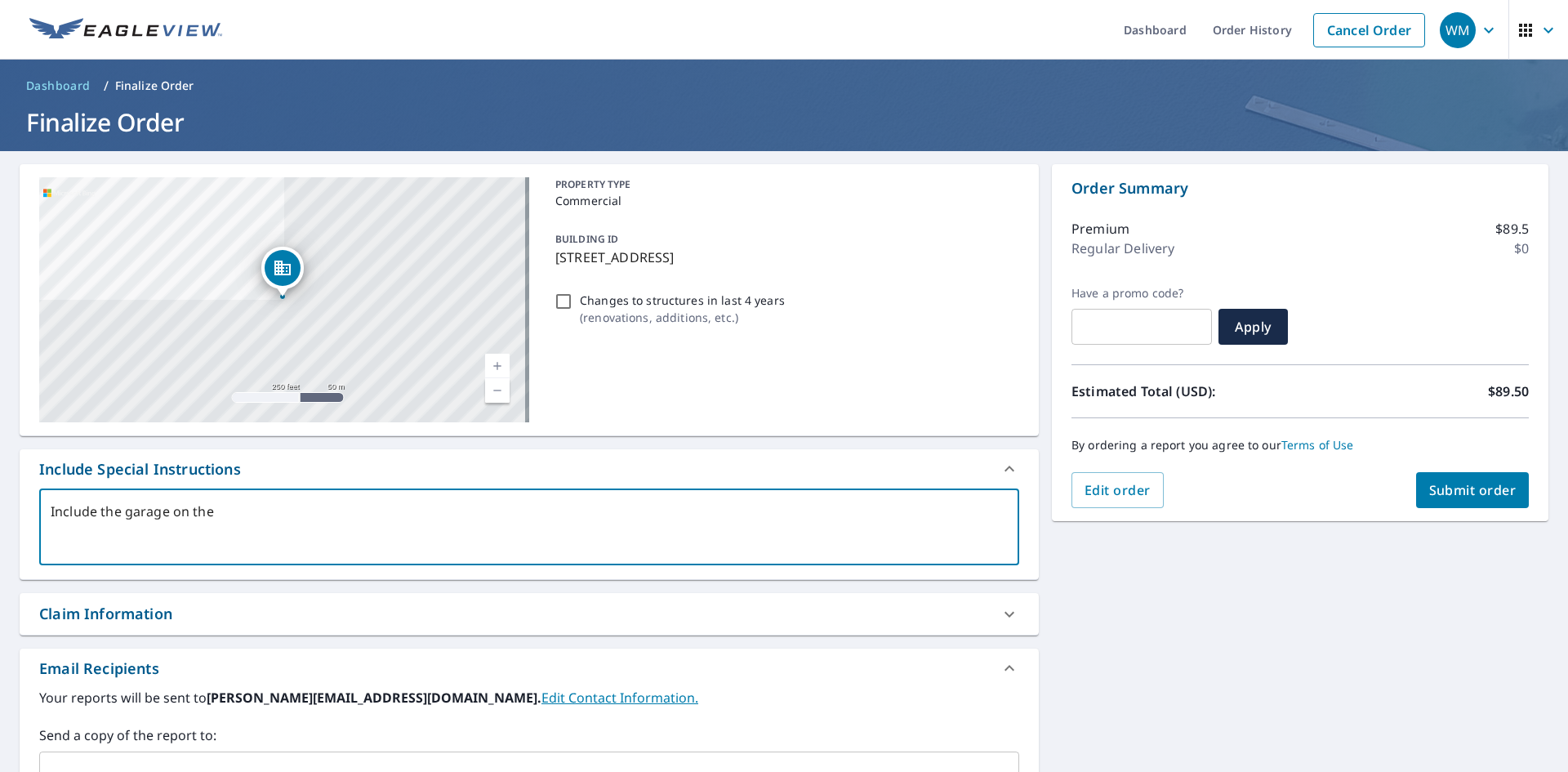
type textarea "Include the garage on the"
type textarea "x"
type textarea "Include the garage on the p"
type textarea "x"
type textarea "Include the garage on the pr"
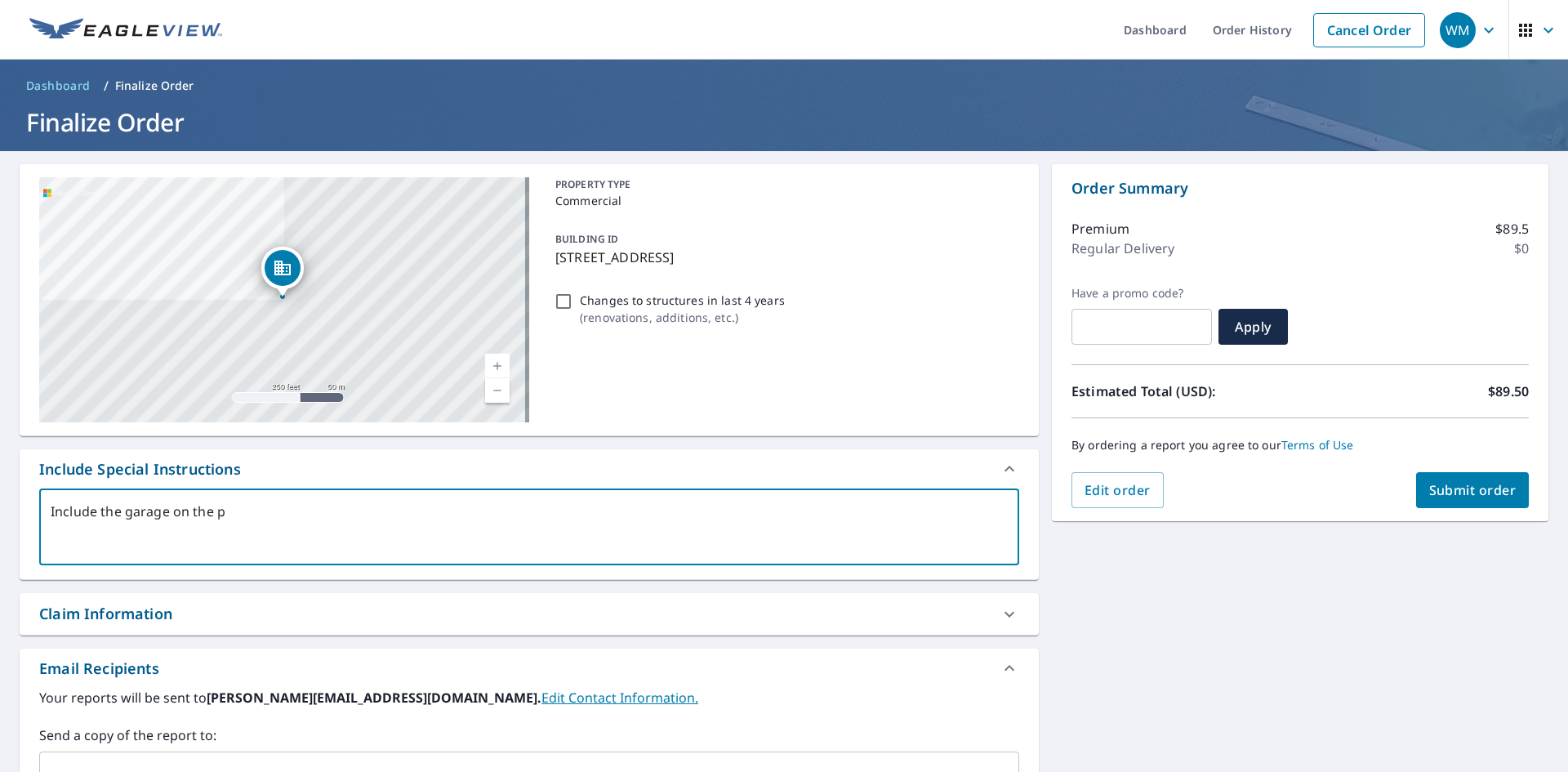
type textarea "x"
type textarea "Include the garage on the pro"
type textarea "x"
type textarea "Include the garage on the prop"
type textarea "x"
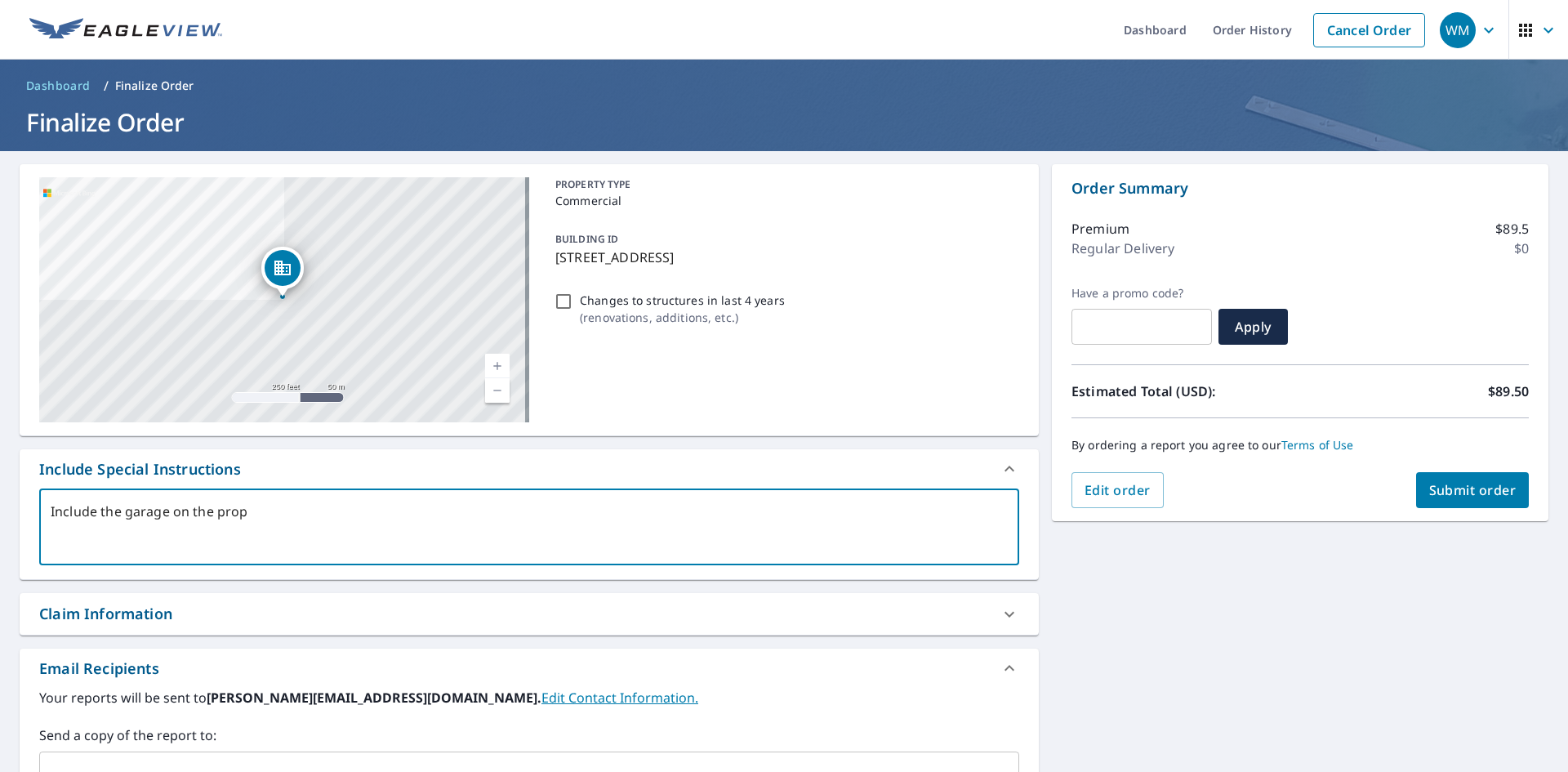
type textarea "Include the garage on the prope"
type textarea "x"
type textarea "Include the garage on the proper"
type textarea "x"
type textarea "Include the garage on the propert"
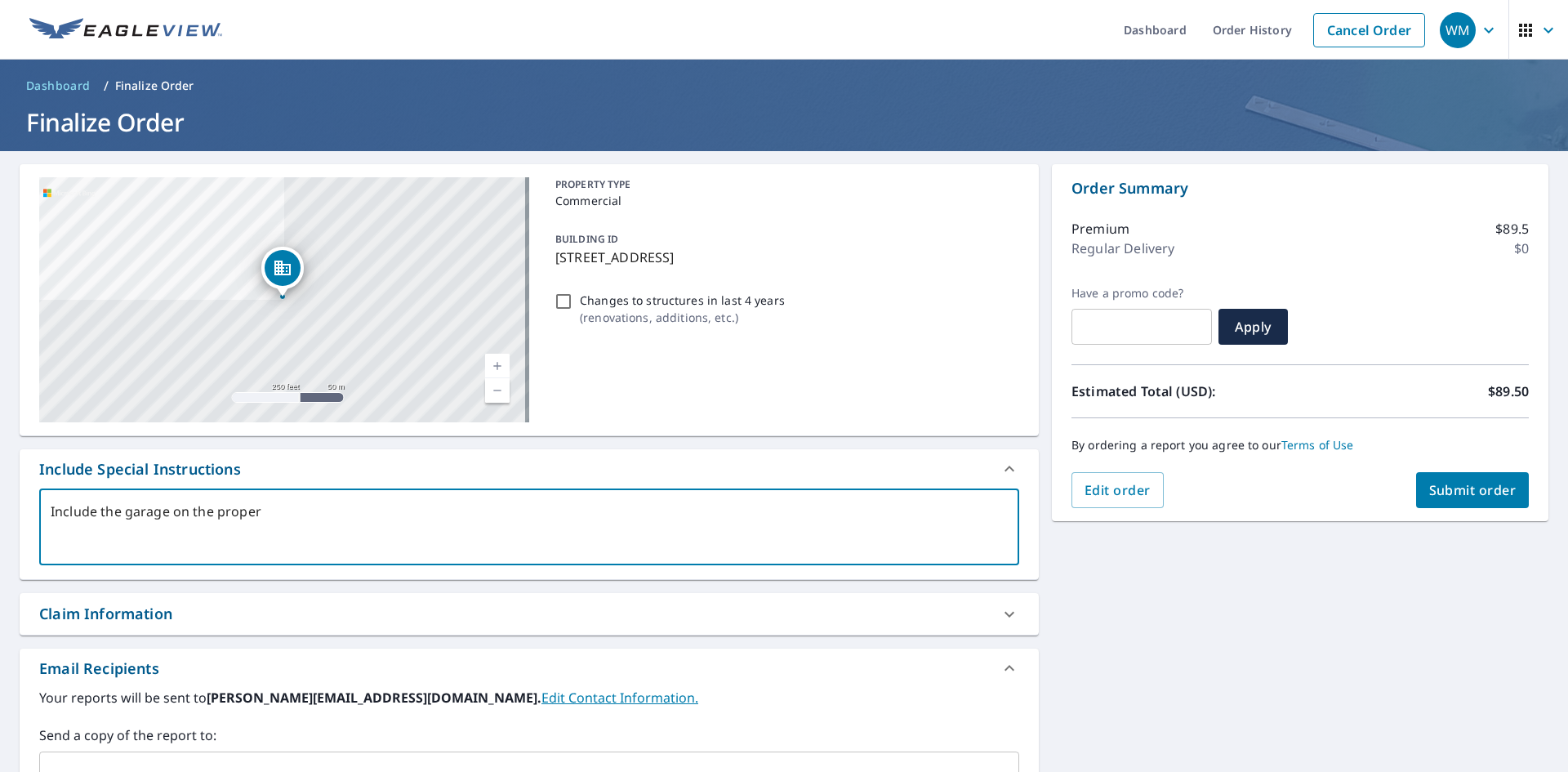
type textarea "x"
type textarea "Include the garage on the property"
type textarea "x"
type textarea "Include the garage on the property"
type textarea "x"
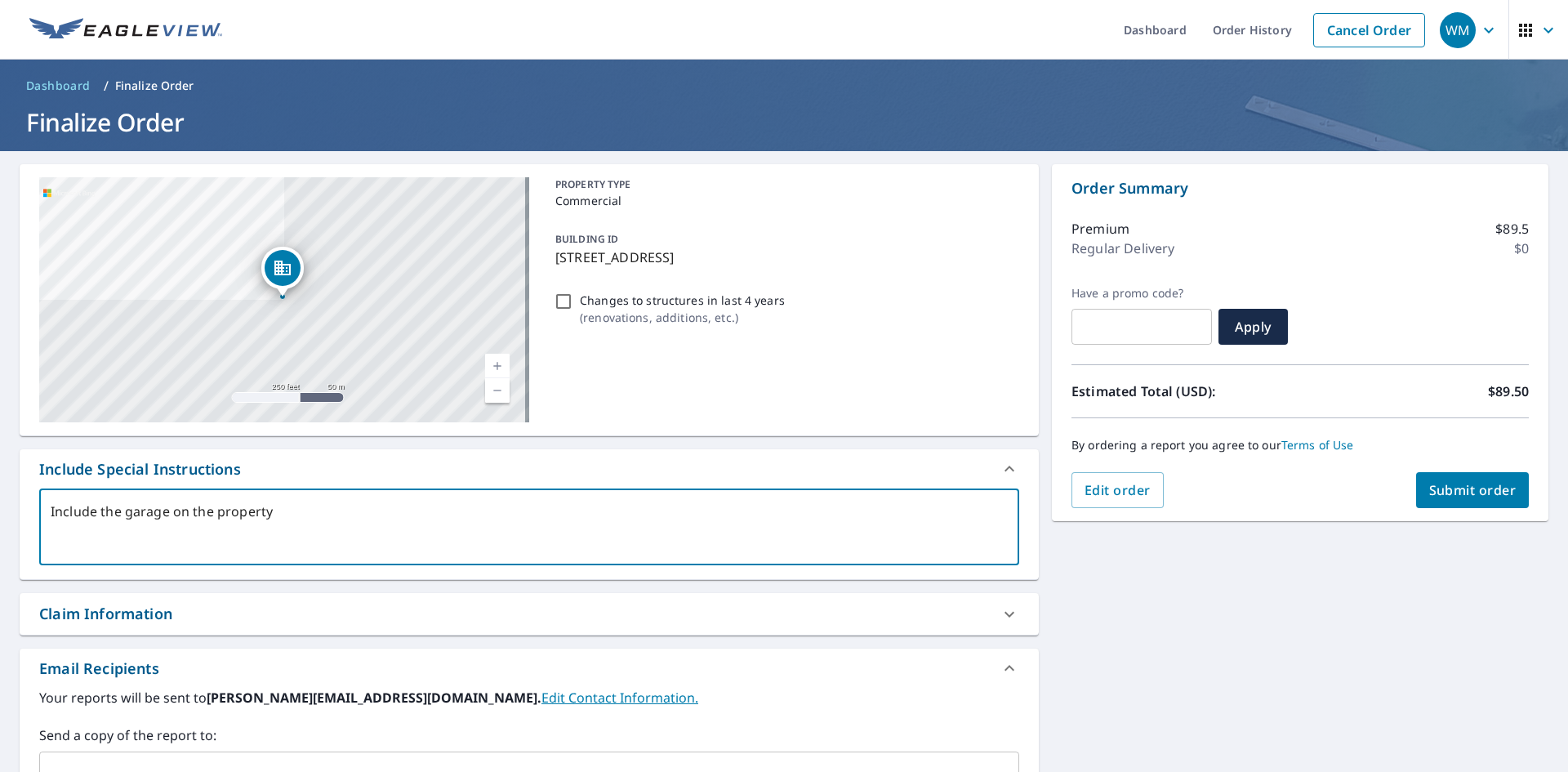
type textarea "Include the garage on the property p"
type textarea "x"
type textarea "Include the garage on the property pl"
type textarea "x"
type textarea "Include the garage on the property ple"
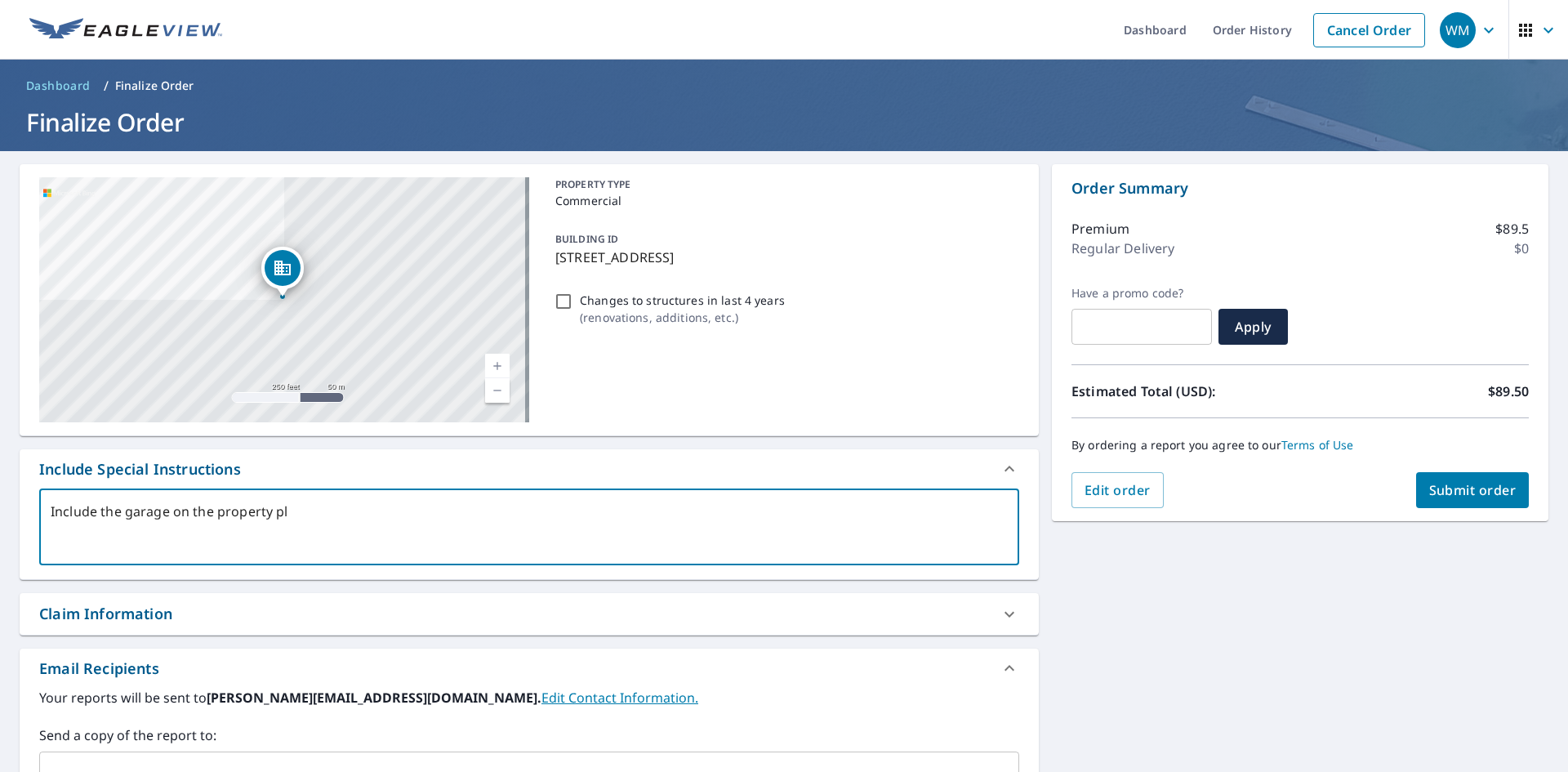
type textarea "x"
type textarea "Include the garage on the property plea"
type textarea "x"
type textarea "Include the garage on the property pleae"
type textarea "x"
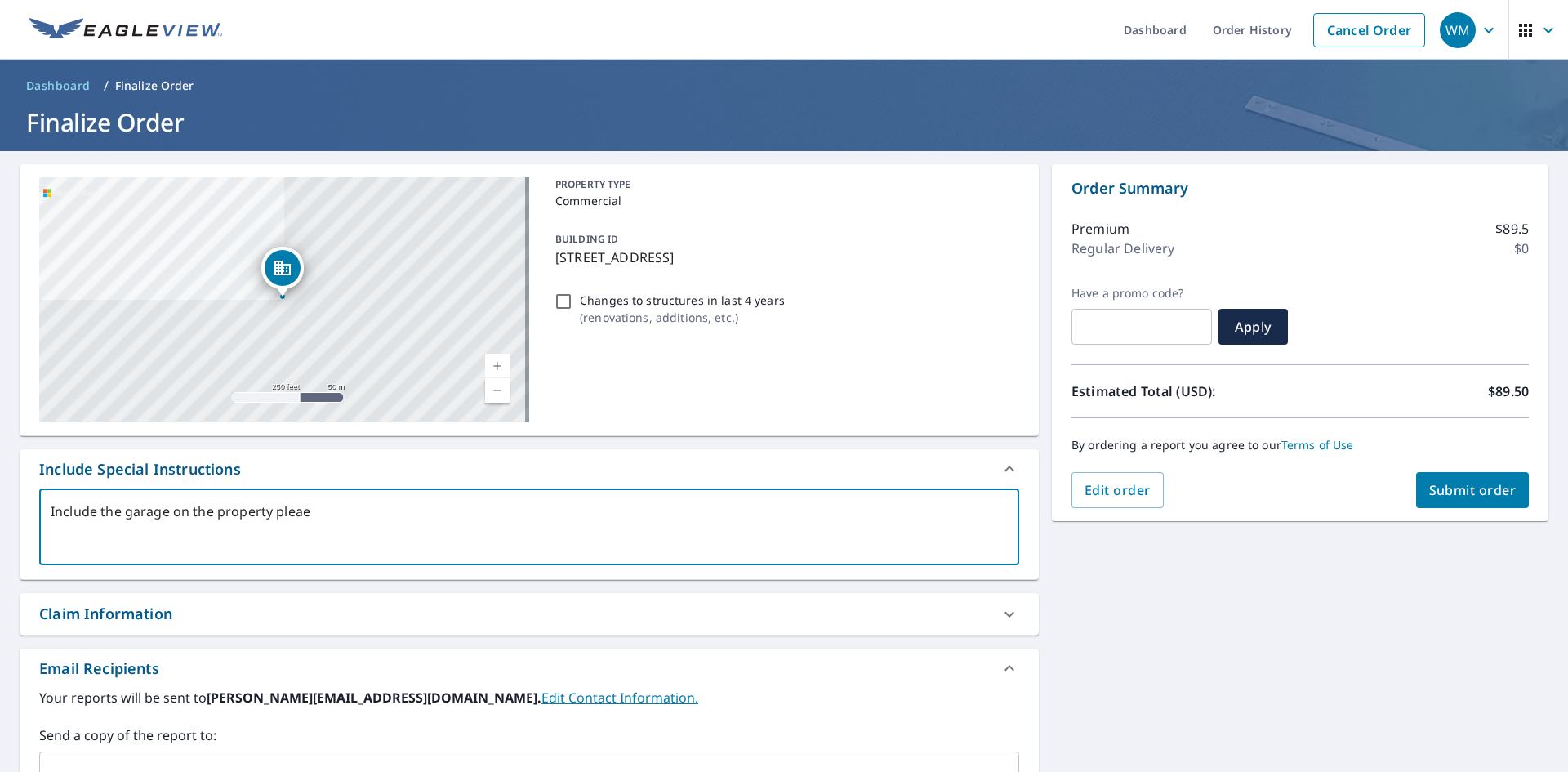
type textarea "Include the garage on the property plea"
type textarea "x"
type textarea "Include the garage on the property pleas"
type textarea "x"
type textarea "Include the garage on the property please"
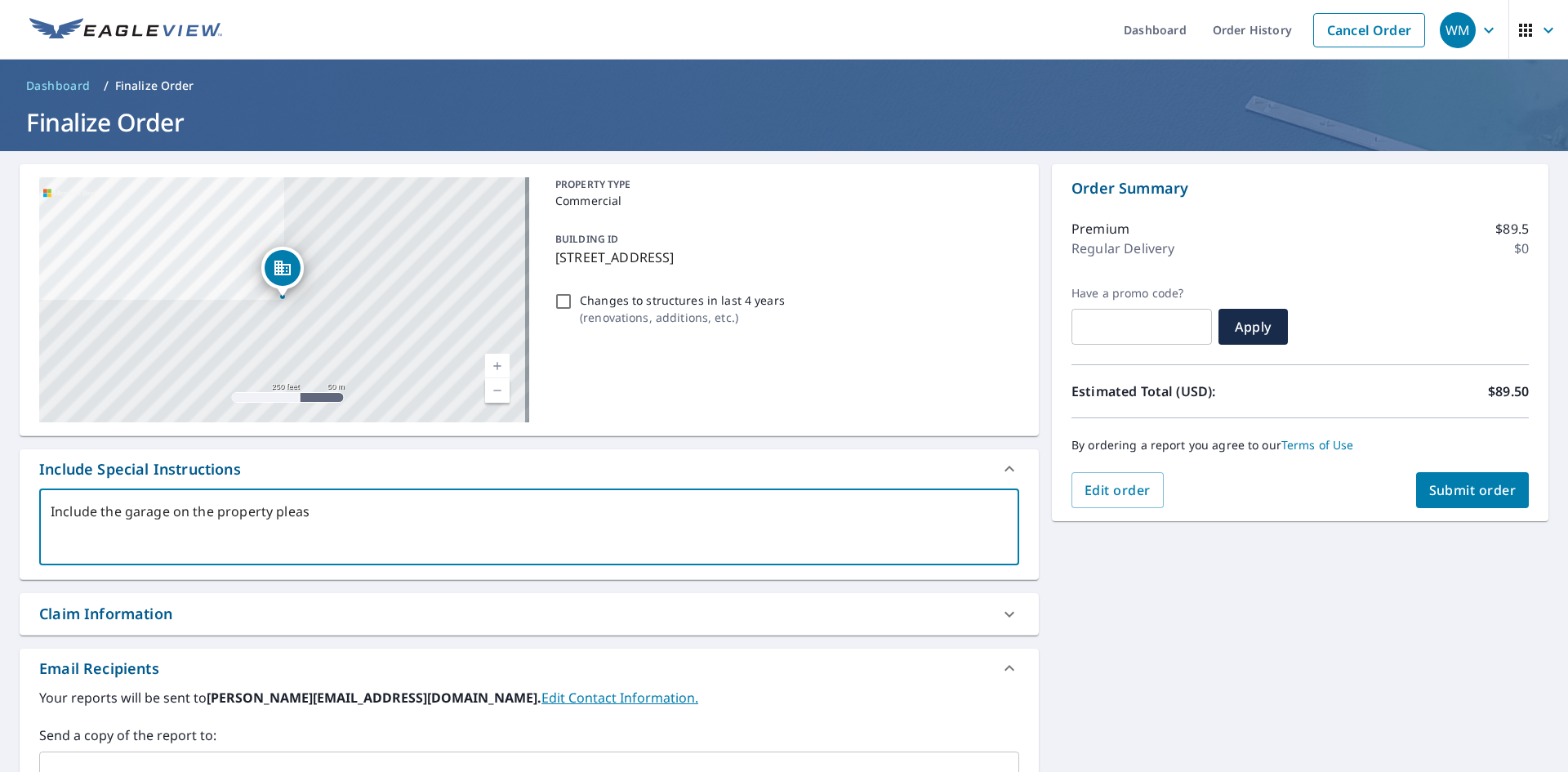
type textarea "x"
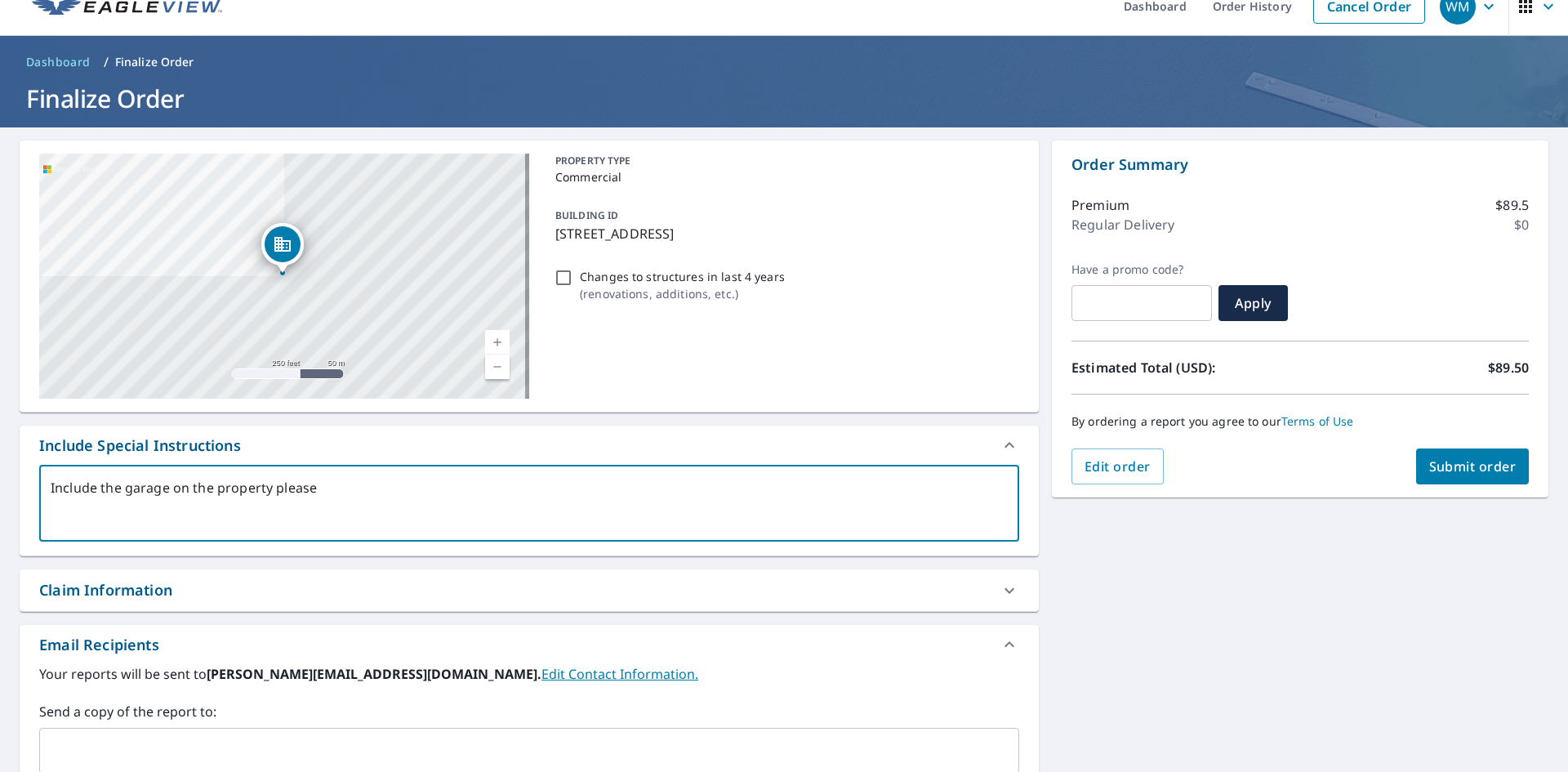
scroll to position [11, 0]
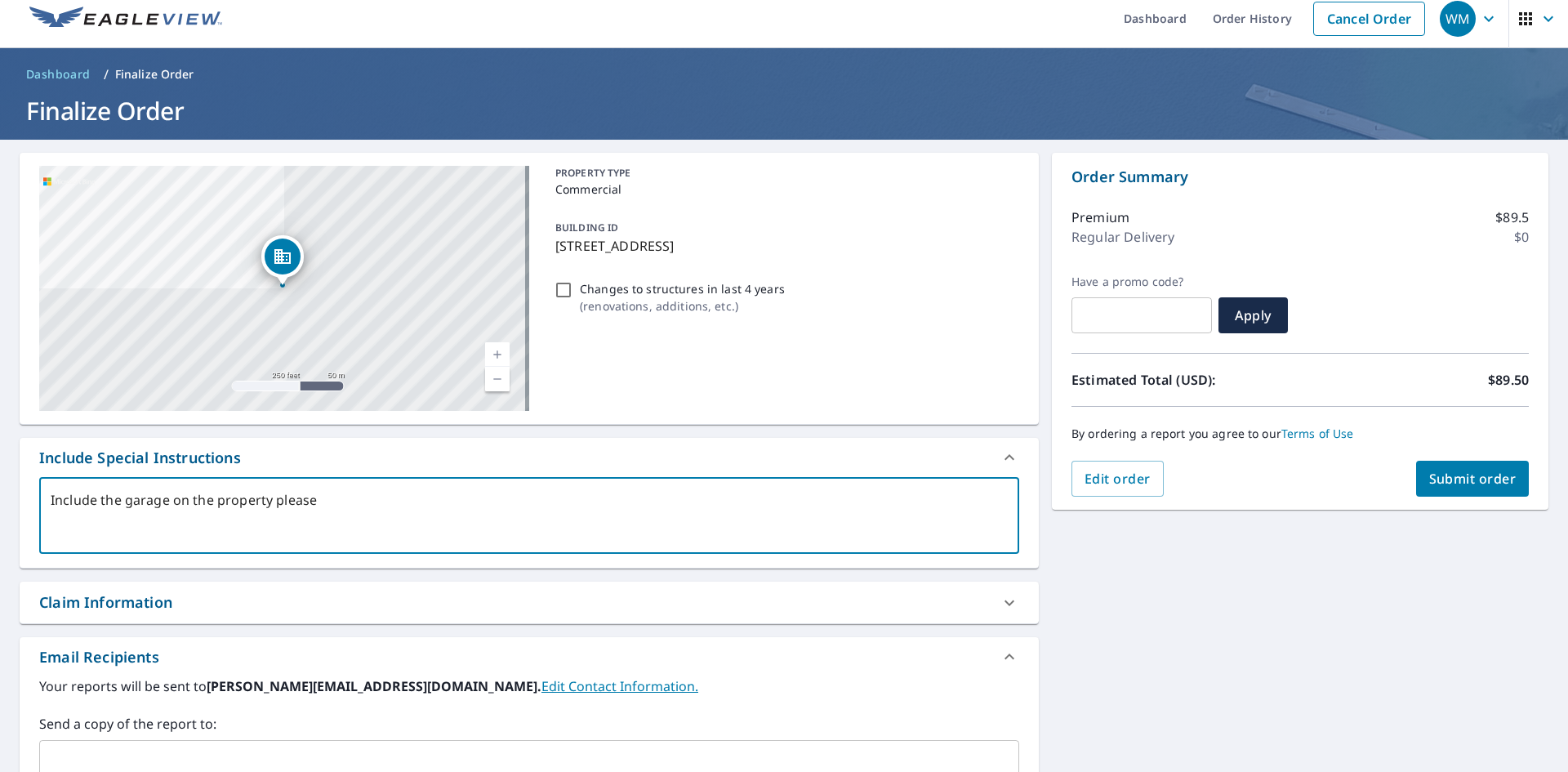
type textarea "Include the garage on the property please"
click at [1454, 479] on span "Submit order" at bounding box center [1473, 478] width 87 height 18
type textarea "x"
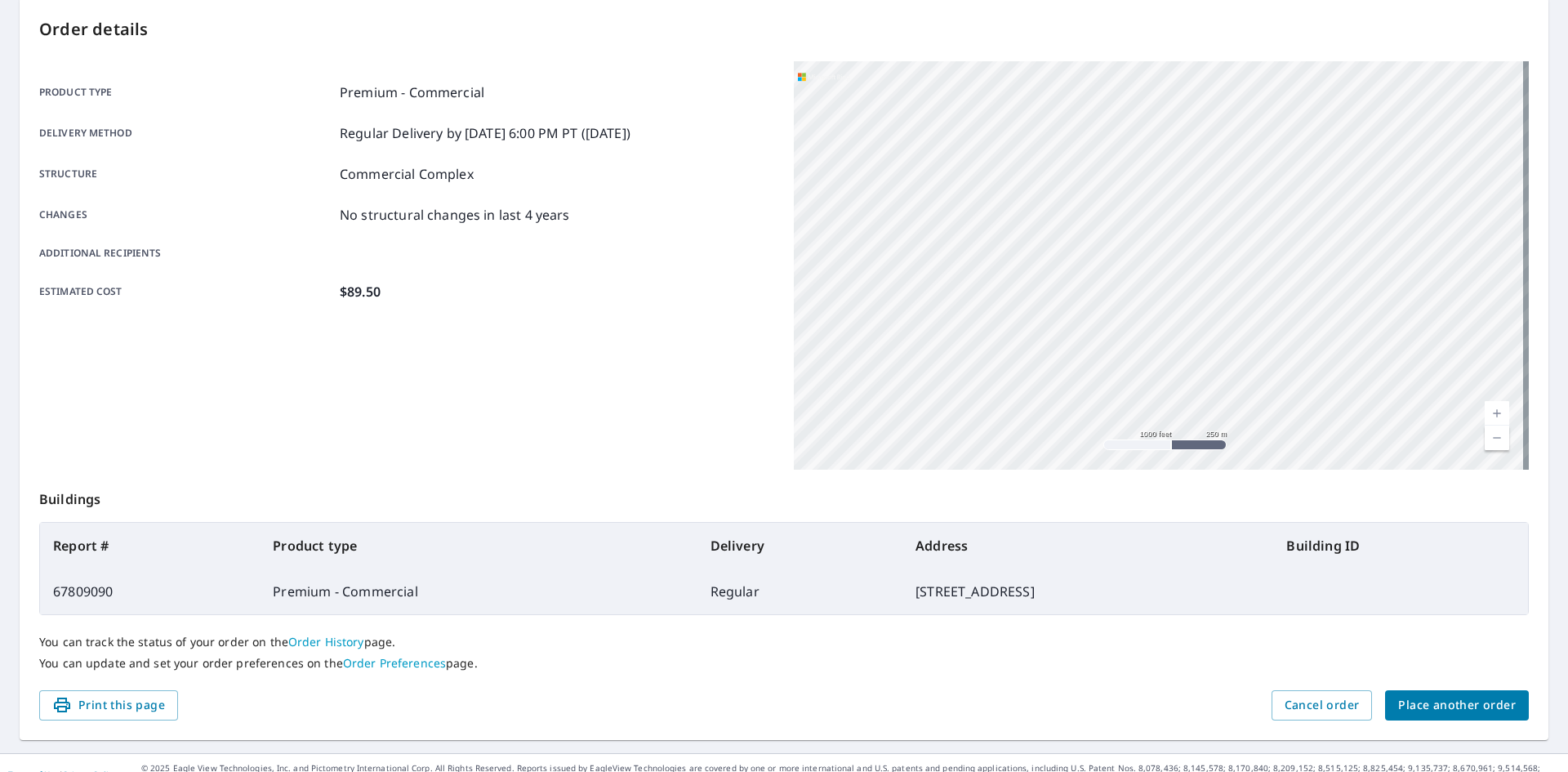
scroll to position [190, 0]
